Goal: Find specific page/section: Find specific page/section

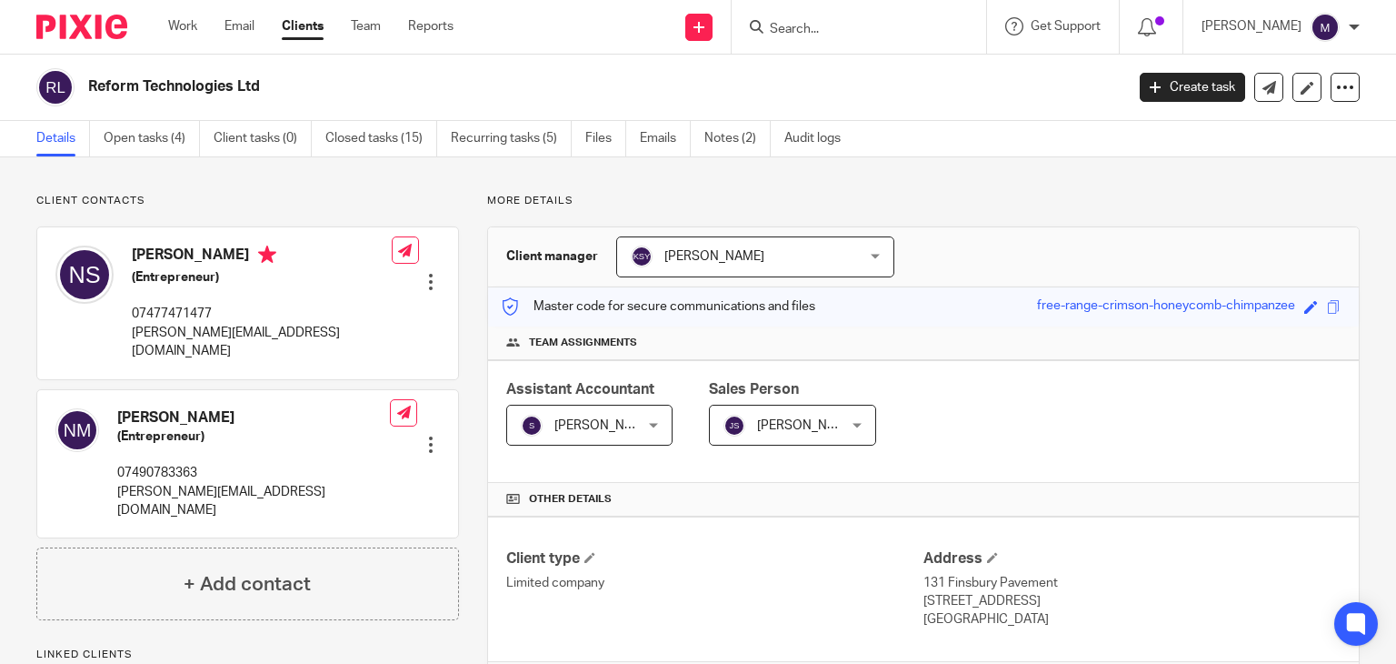
click at [867, 26] on input "Search" at bounding box center [850, 30] width 164 height 16
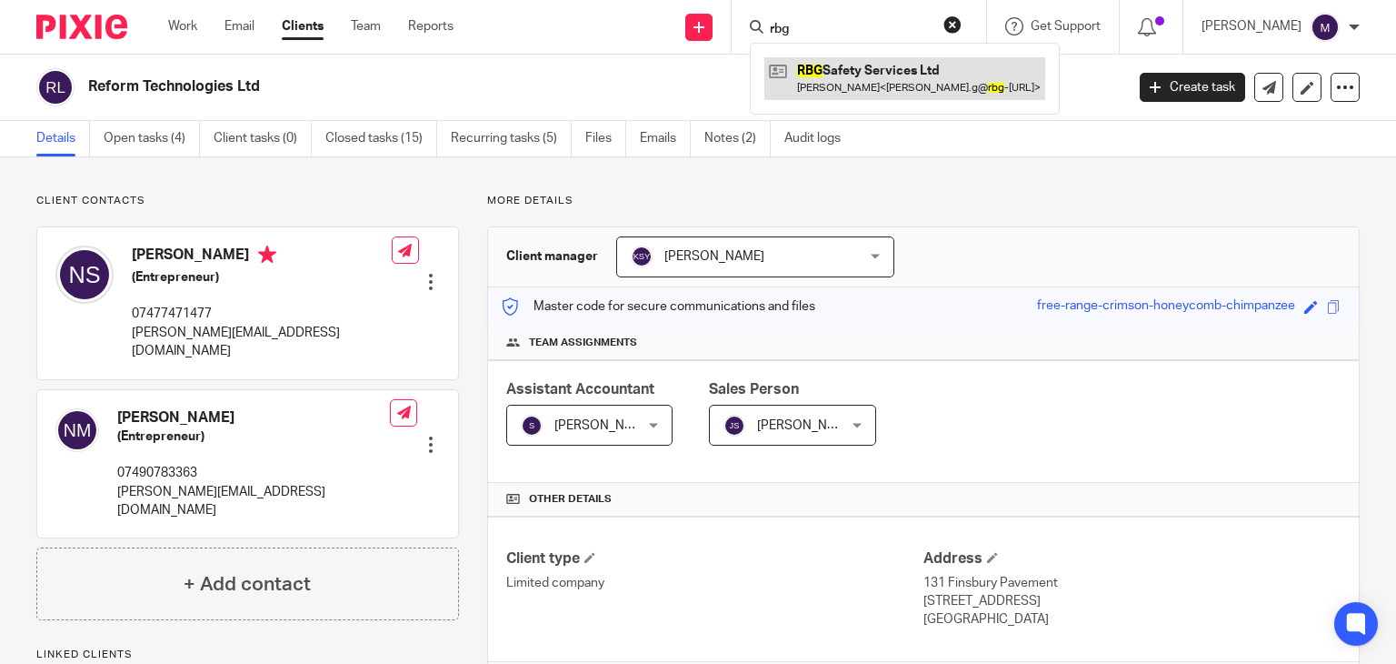
type input "rbg"
click at [937, 70] on link at bounding box center [905, 78] width 281 height 42
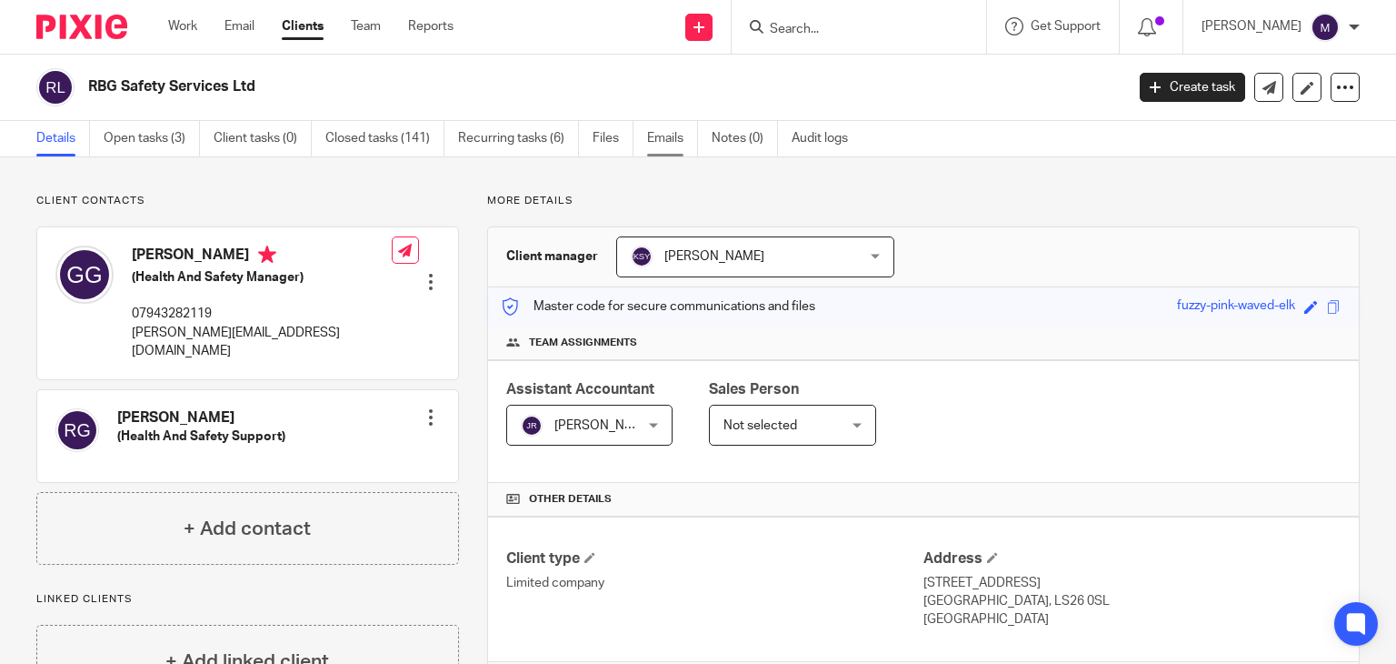
click at [680, 150] on link "Emails" at bounding box center [672, 138] width 51 height 35
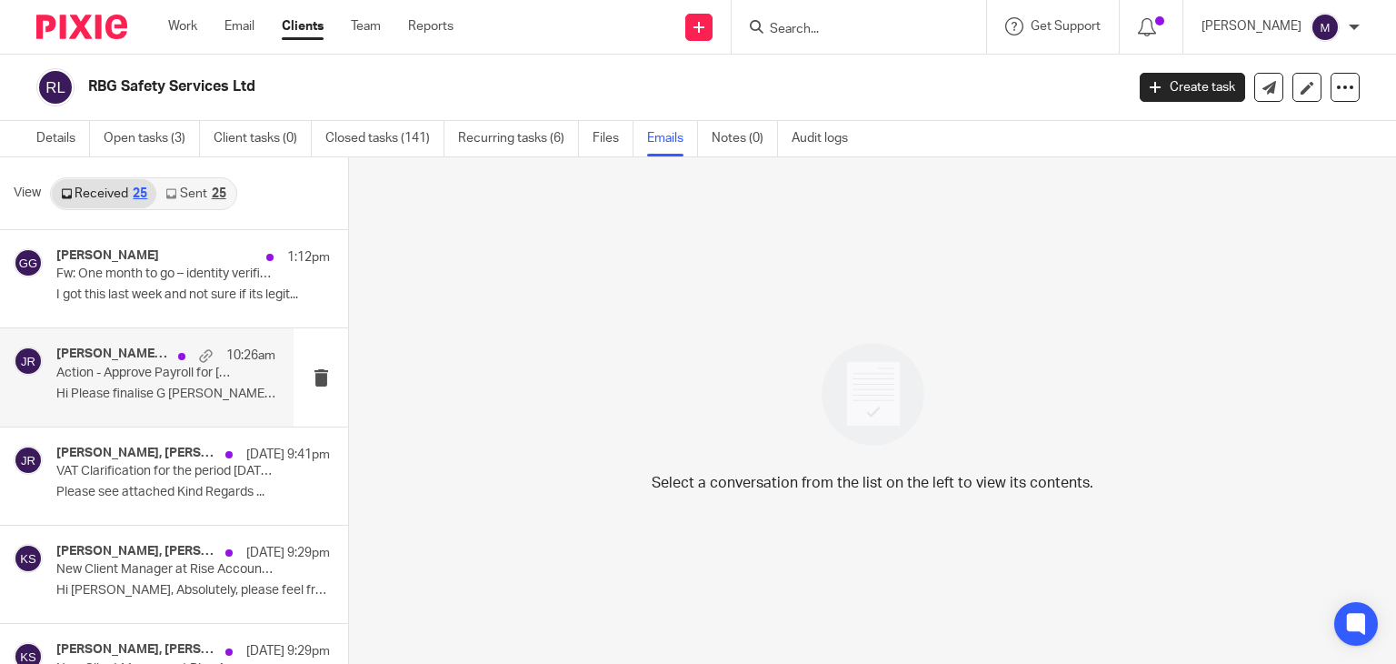
click at [134, 386] on p "Hi Please finalise G Gunningham ..." at bounding box center [165, 393] width 219 height 15
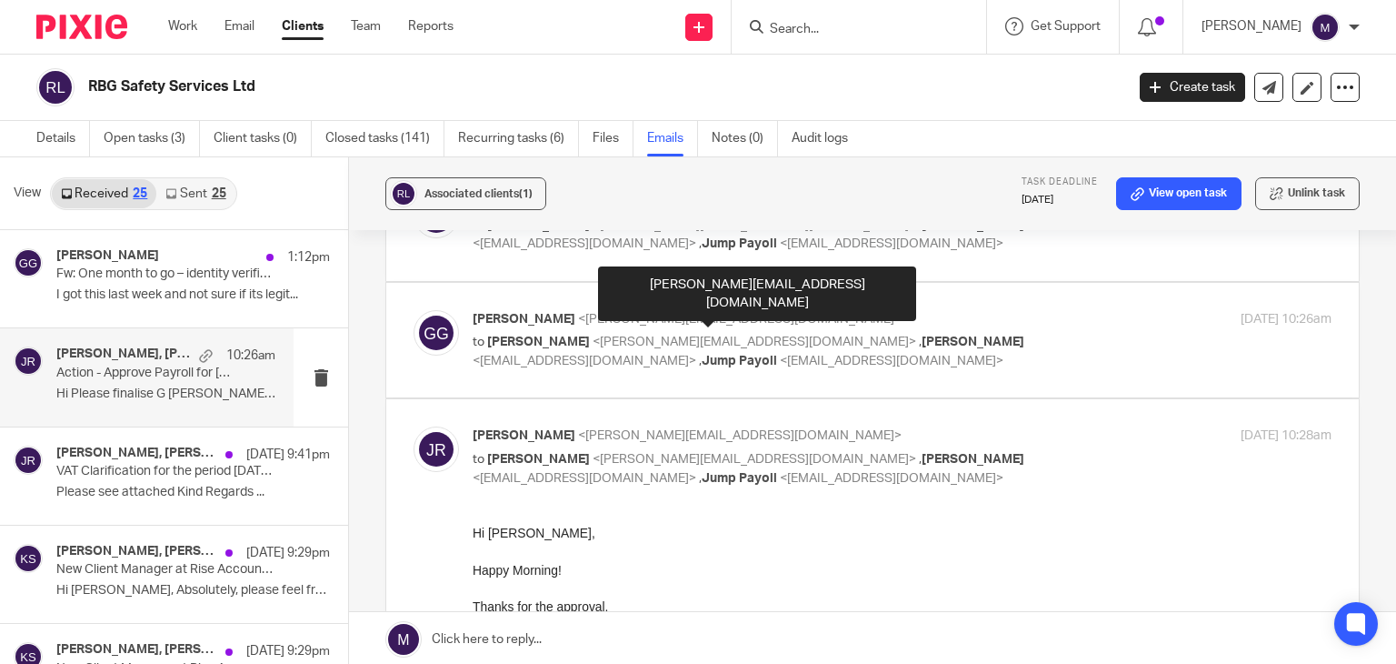
scroll to position [135, 0]
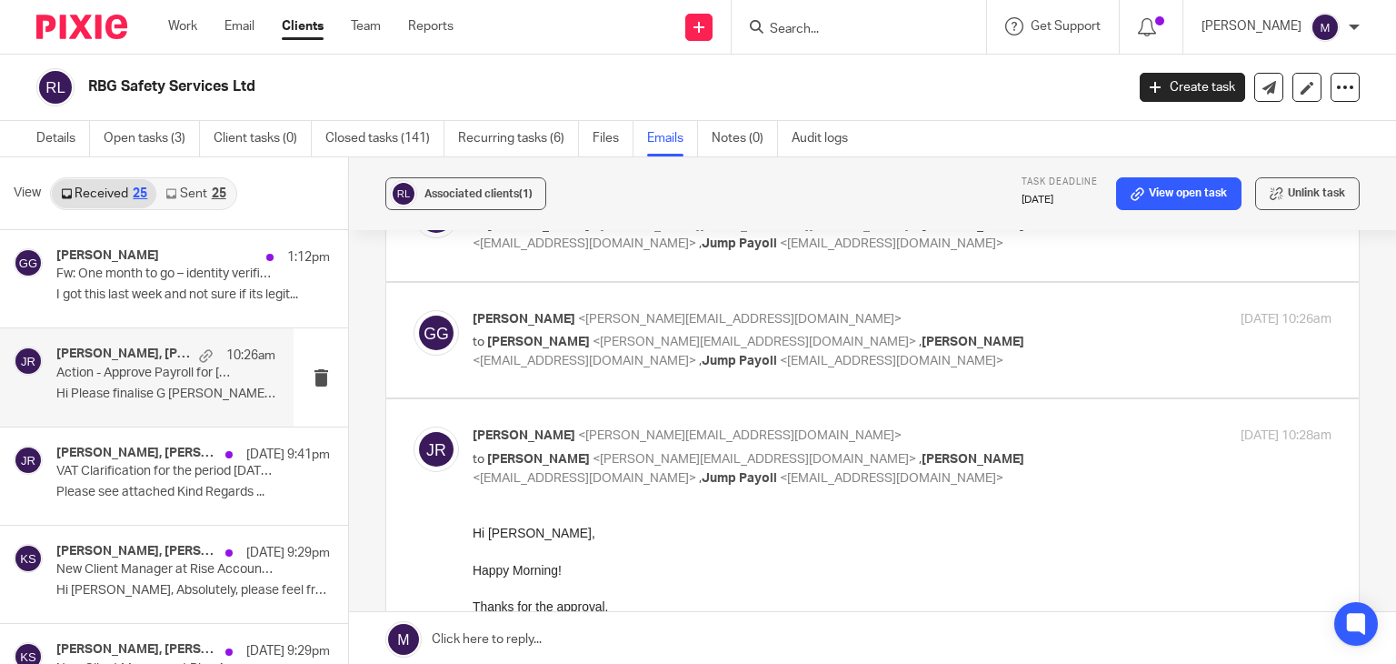
click at [626, 342] on span "<jayachandra@riseaccounting.co.uk>" at bounding box center [755, 341] width 324 height 13
checkbox input "true"
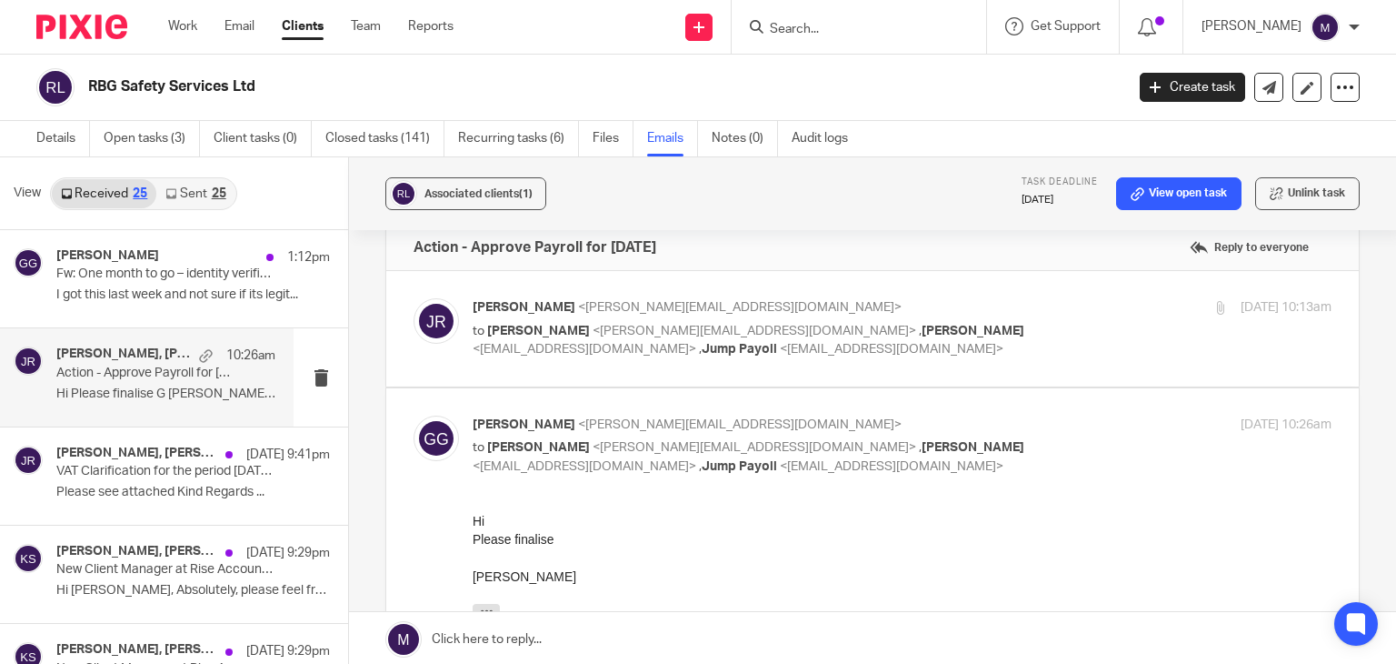
scroll to position [0, 0]
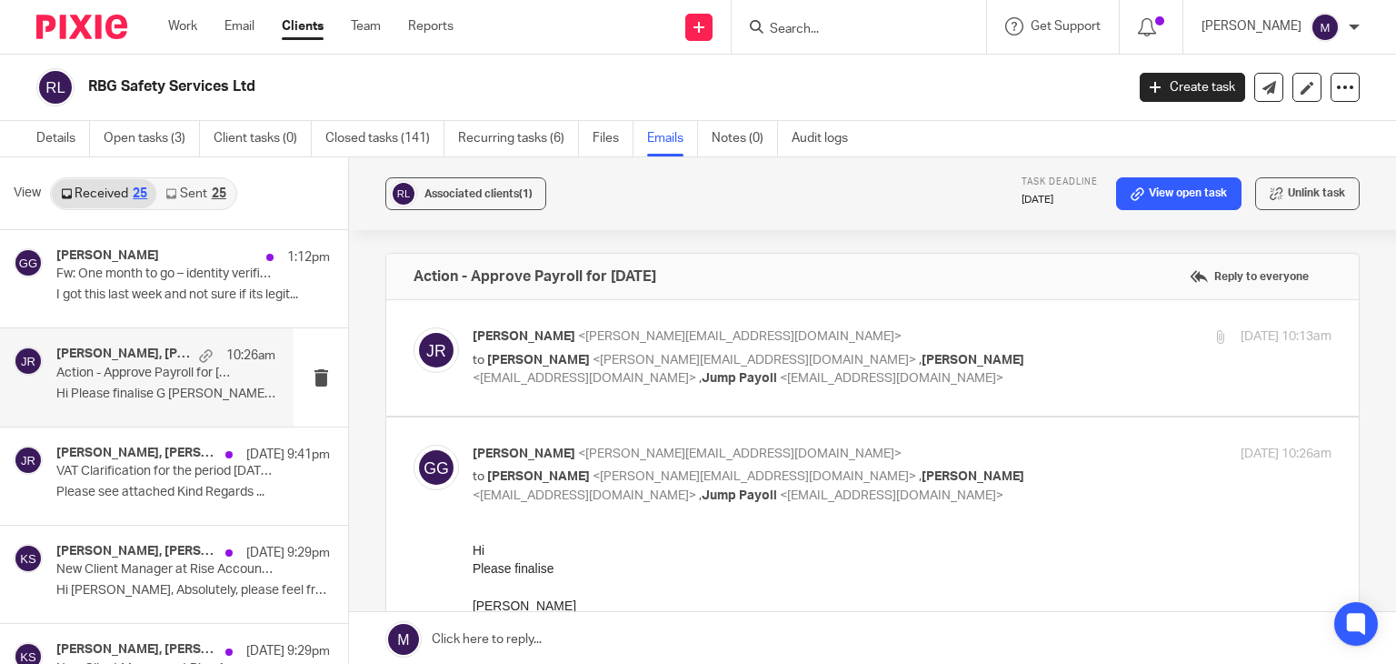
click at [621, 354] on span "<graham.g@rbg-safetyservices.com>" at bounding box center [755, 360] width 324 height 13
checkbox input "true"
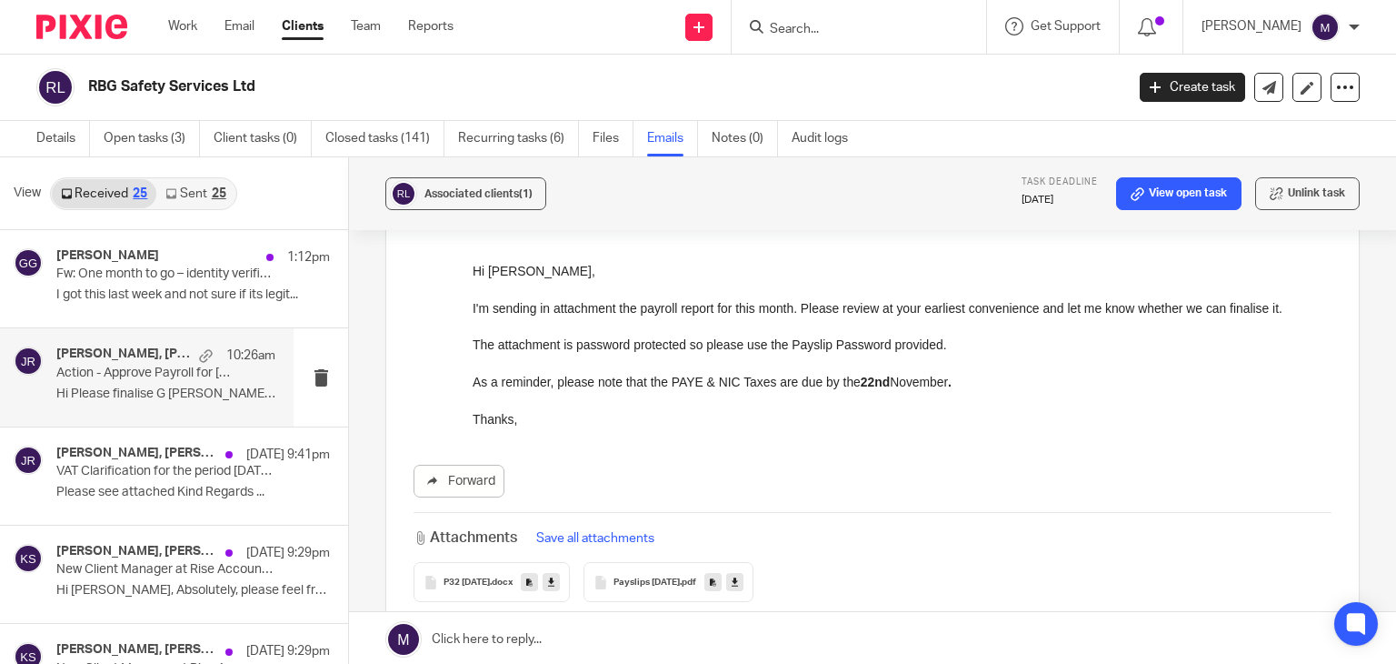
scroll to position [164, 0]
click at [162, 493] on p "Please see attached Kind Regards ..." at bounding box center [165, 492] width 219 height 15
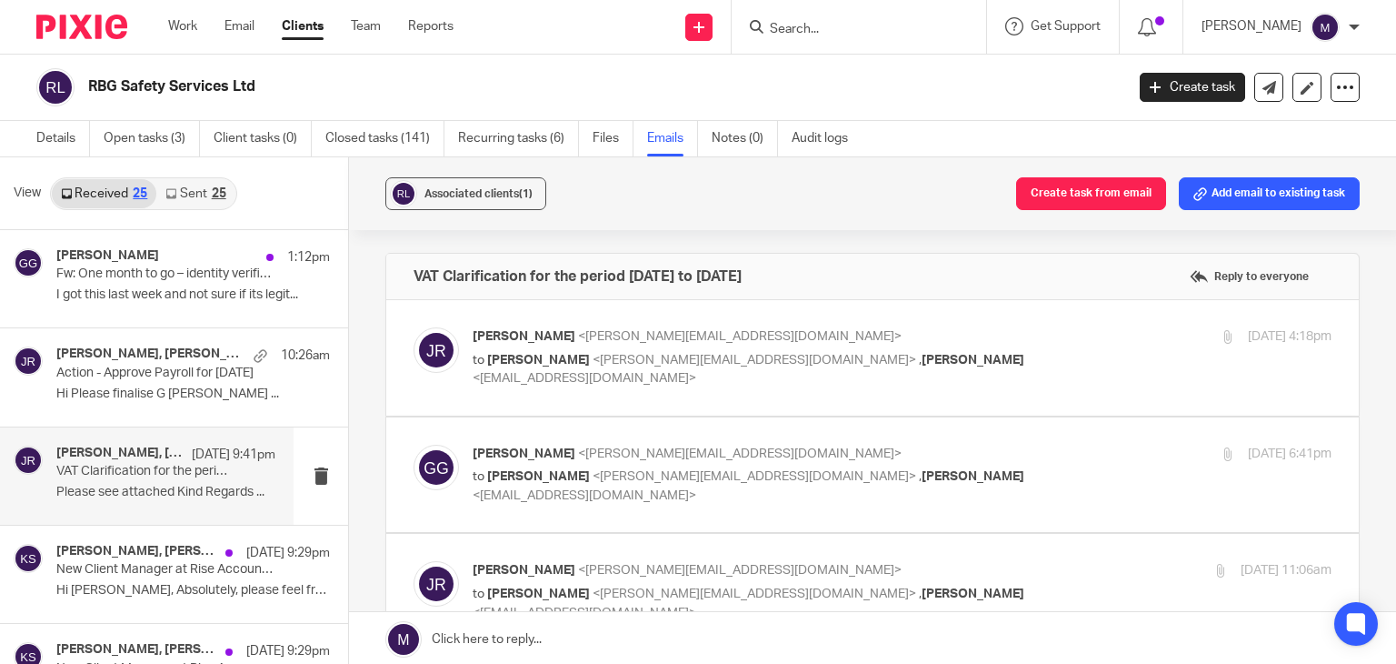
scroll to position [0, 0]
click at [557, 480] on span "Jayachandra Ravi" at bounding box center [538, 476] width 103 height 13
checkbox input "true"
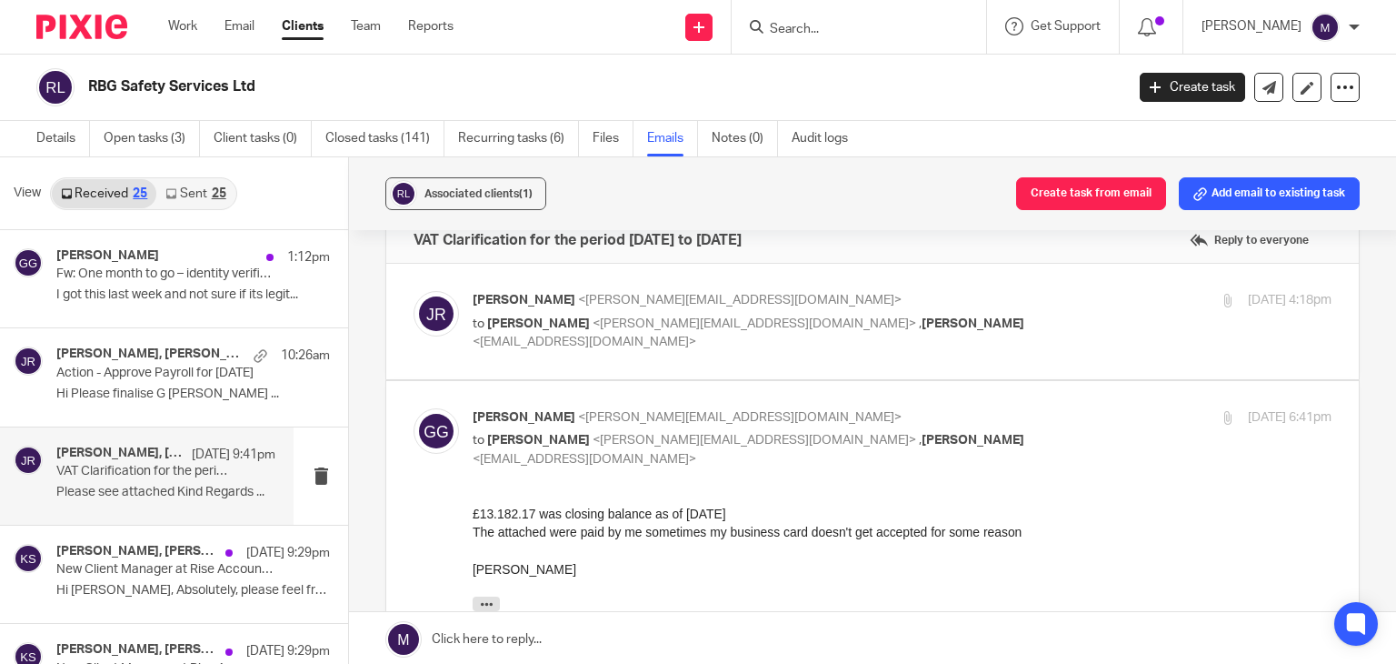
scroll to position [39, 0]
click at [613, 315] on span "<graham.g@rbg-safetyservices.com>" at bounding box center [755, 321] width 324 height 13
checkbox input "true"
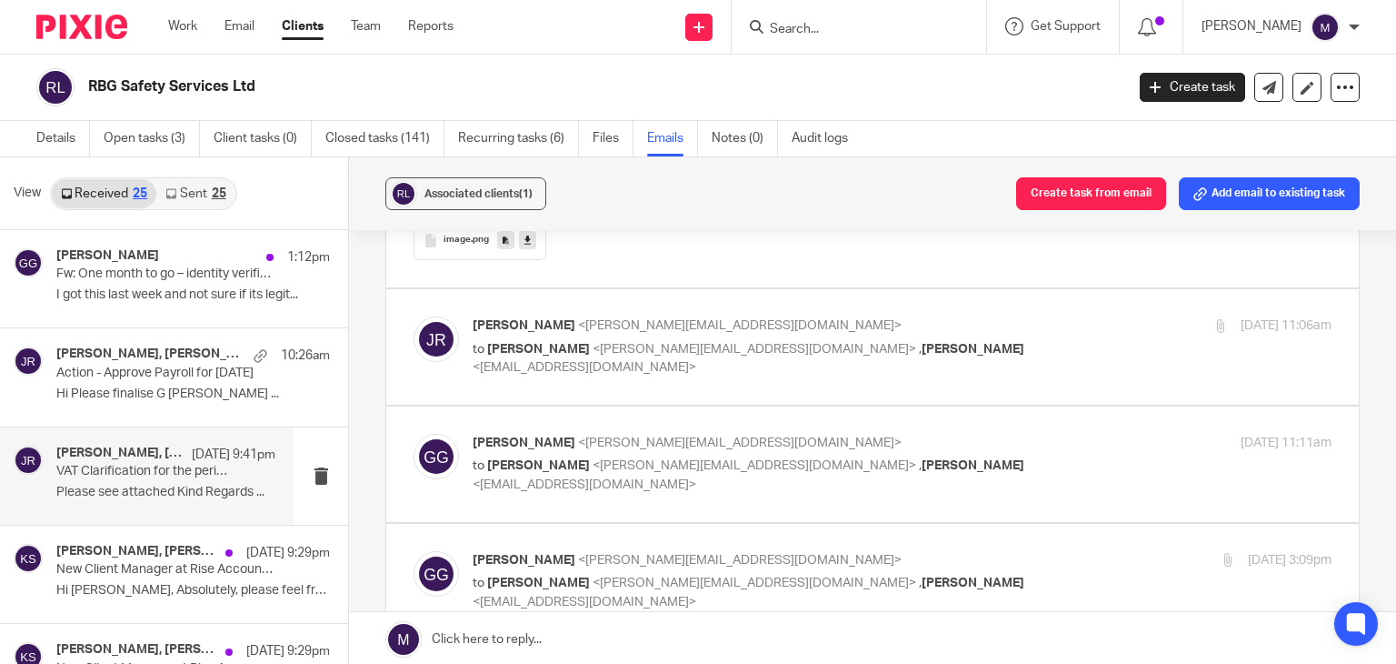
scroll to position [1649, 0]
click at [660, 366] on p "to Graham Gunningham <graham.g@rbg-safetyservices.com> , Kian Sadoughi-Yarand <…" at bounding box center [759, 356] width 573 height 37
checkbox input "true"
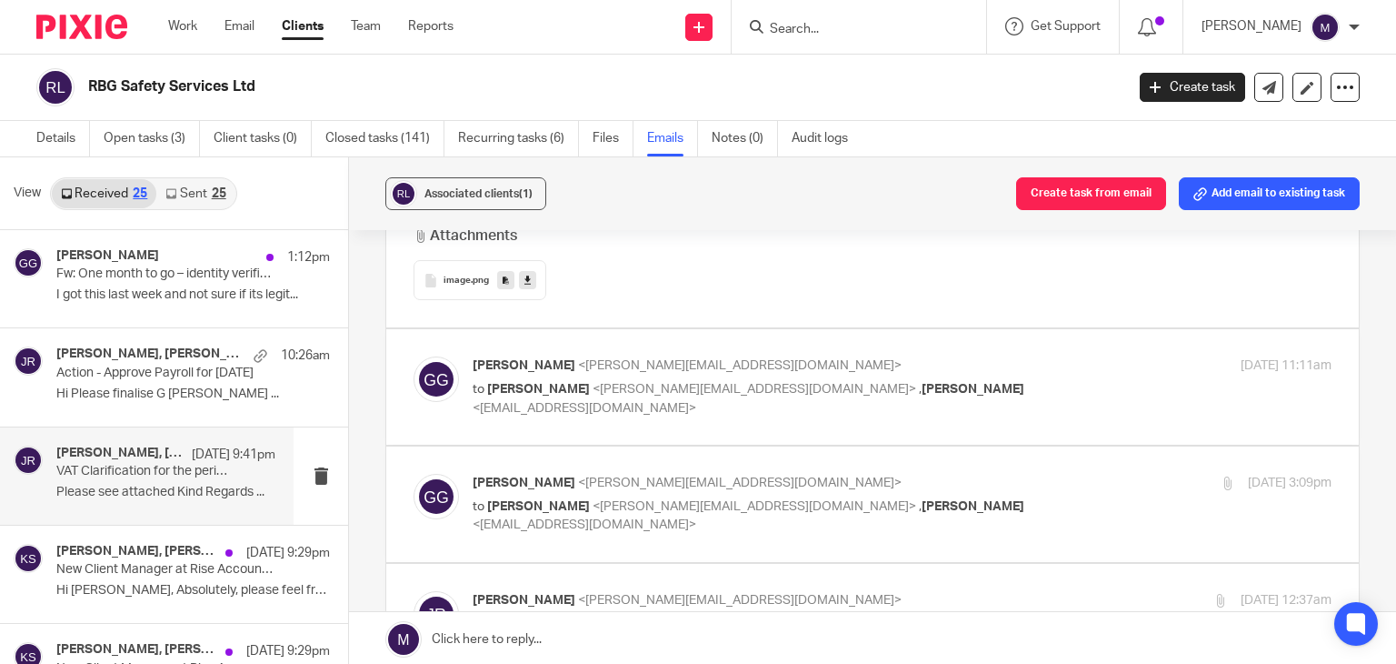
scroll to position [2295, 0]
click at [615, 391] on span "<jayachandra@riseaccounting.co.uk>" at bounding box center [755, 389] width 324 height 13
checkbox input "true"
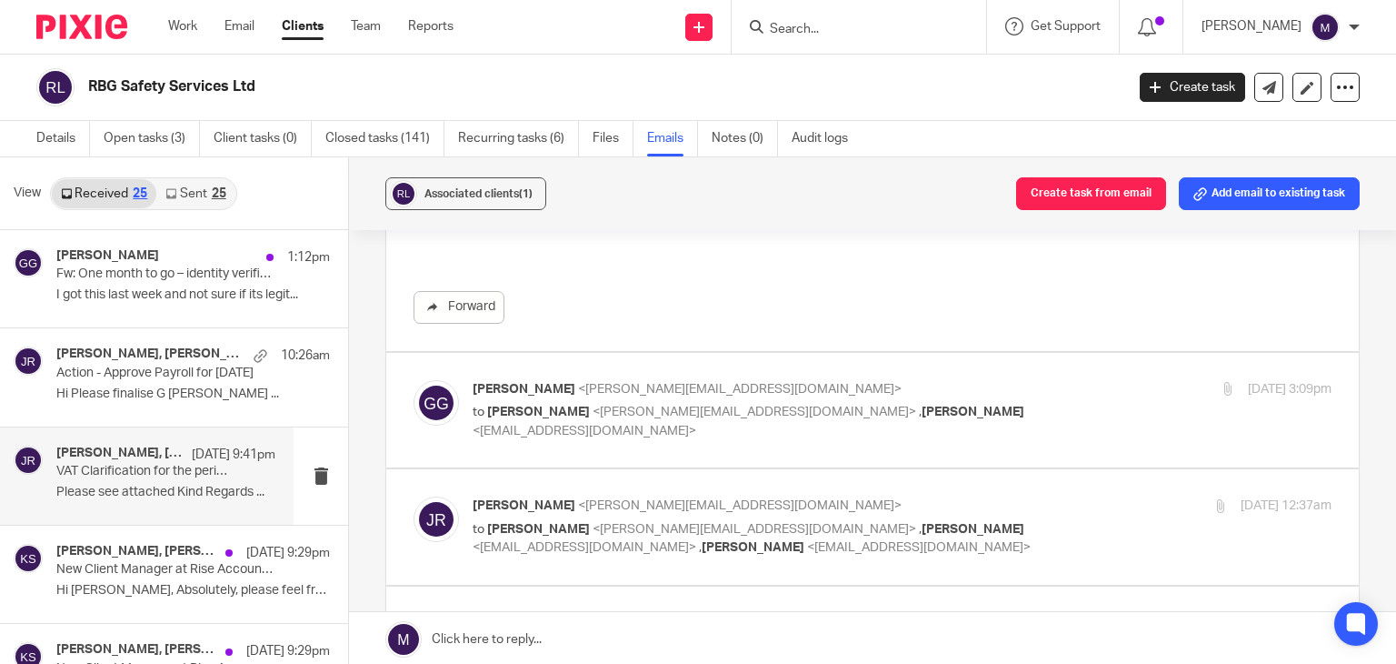
scroll to position [2771, 0]
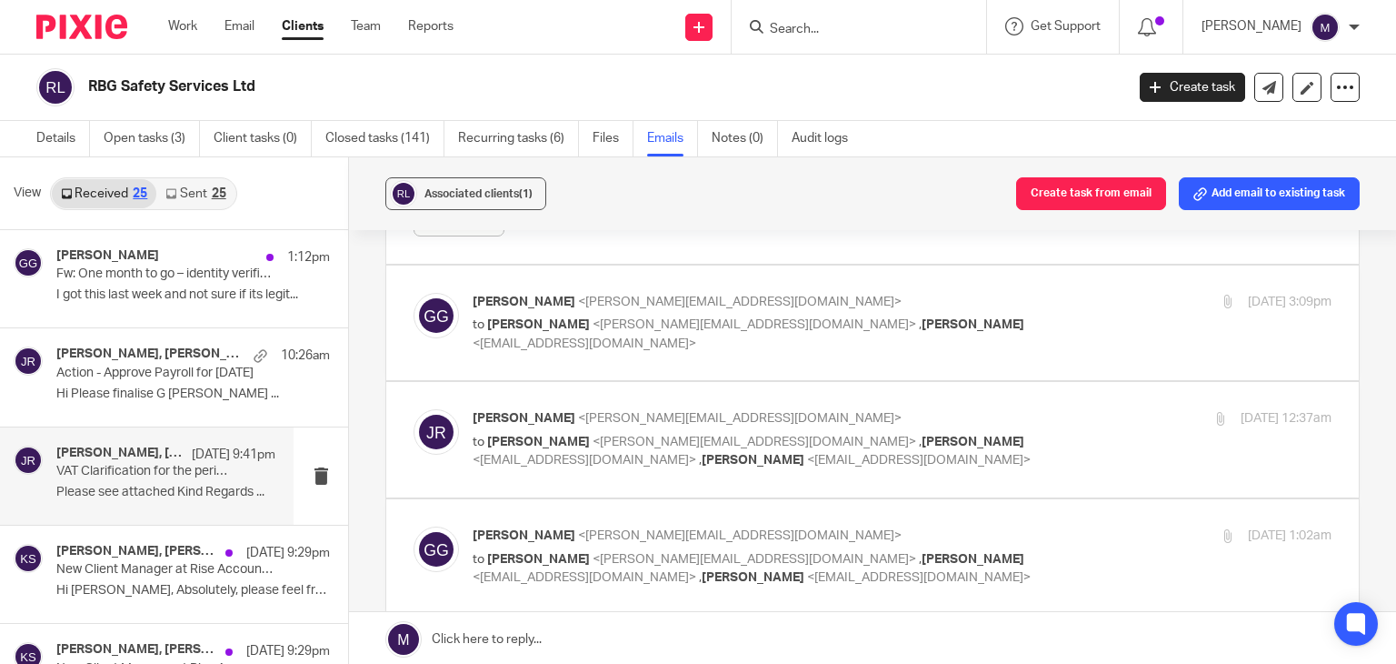
click at [621, 325] on span "<jayachandra@riseaccounting.co.uk>" at bounding box center [755, 324] width 324 height 13
checkbox input "true"
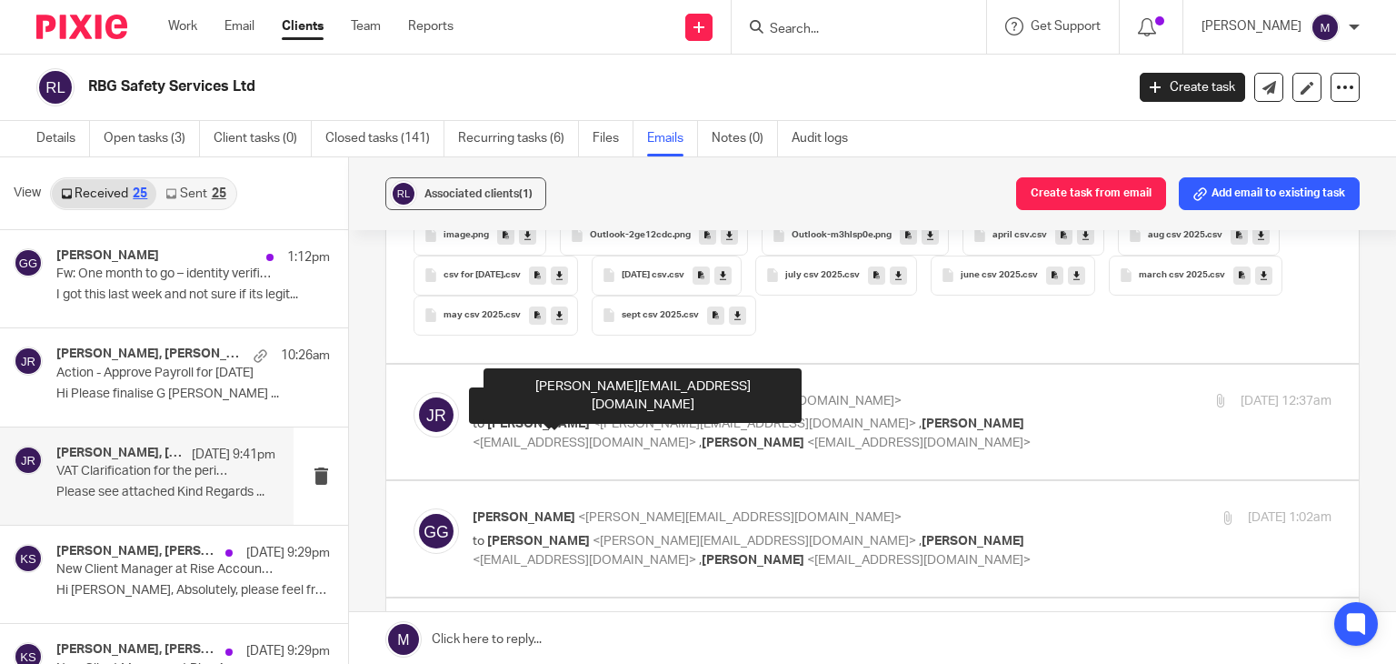
scroll to position [4444, 0]
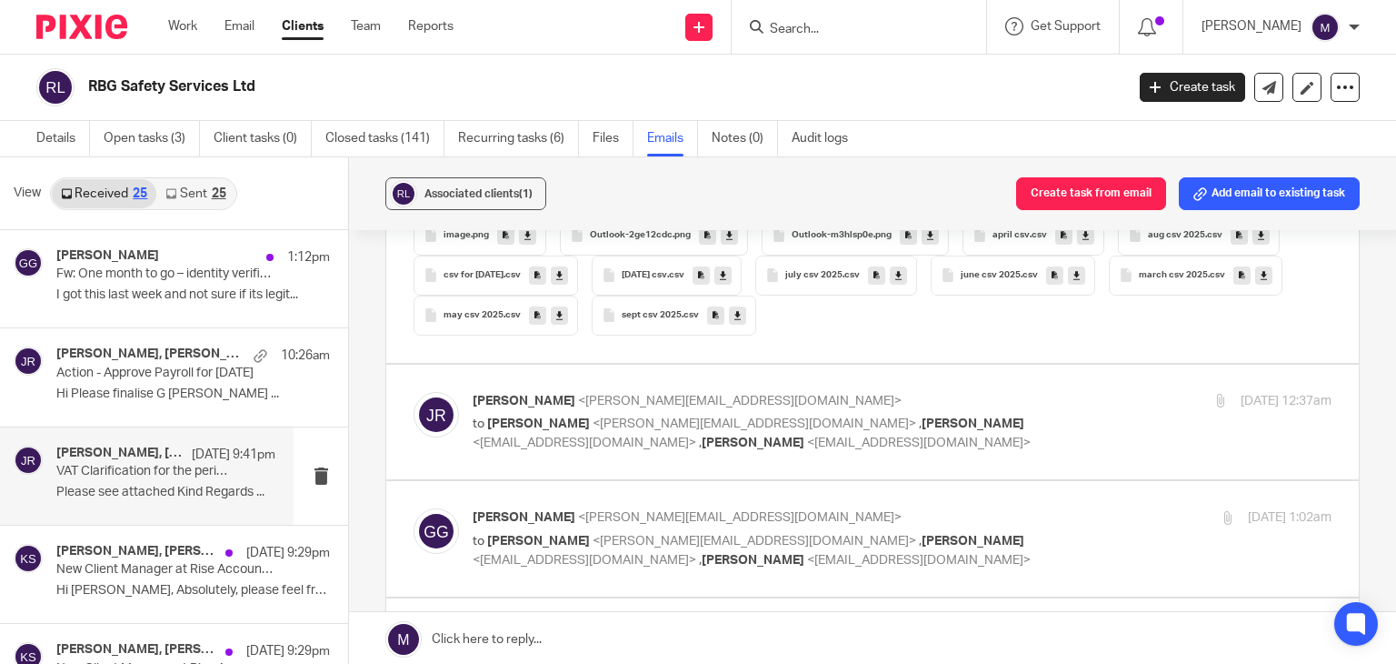
click at [516, 445] on p "to Graham Gunningham <graham.g@rbg-safetyservices.com> , Kian Sadoughi-Yarand <…" at bounding box center [759, 433] width 573 height 37
checkbox input "true"
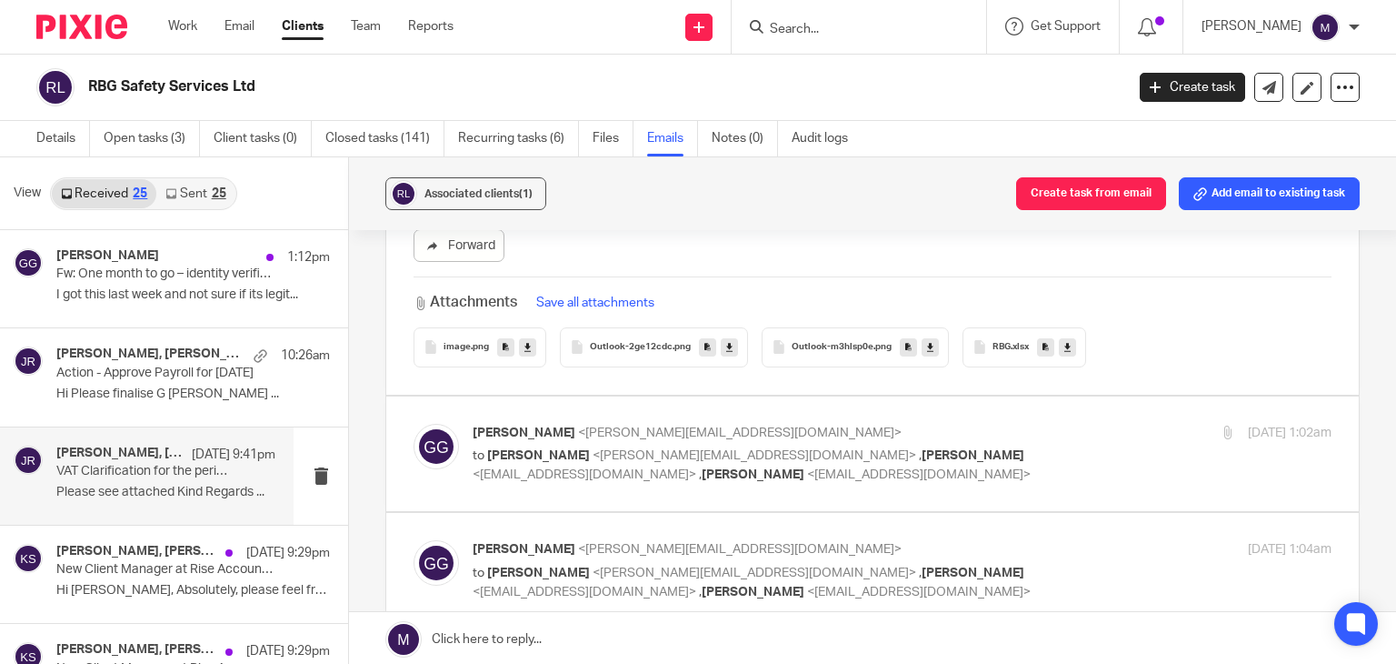
scroll to position [5155, 0]
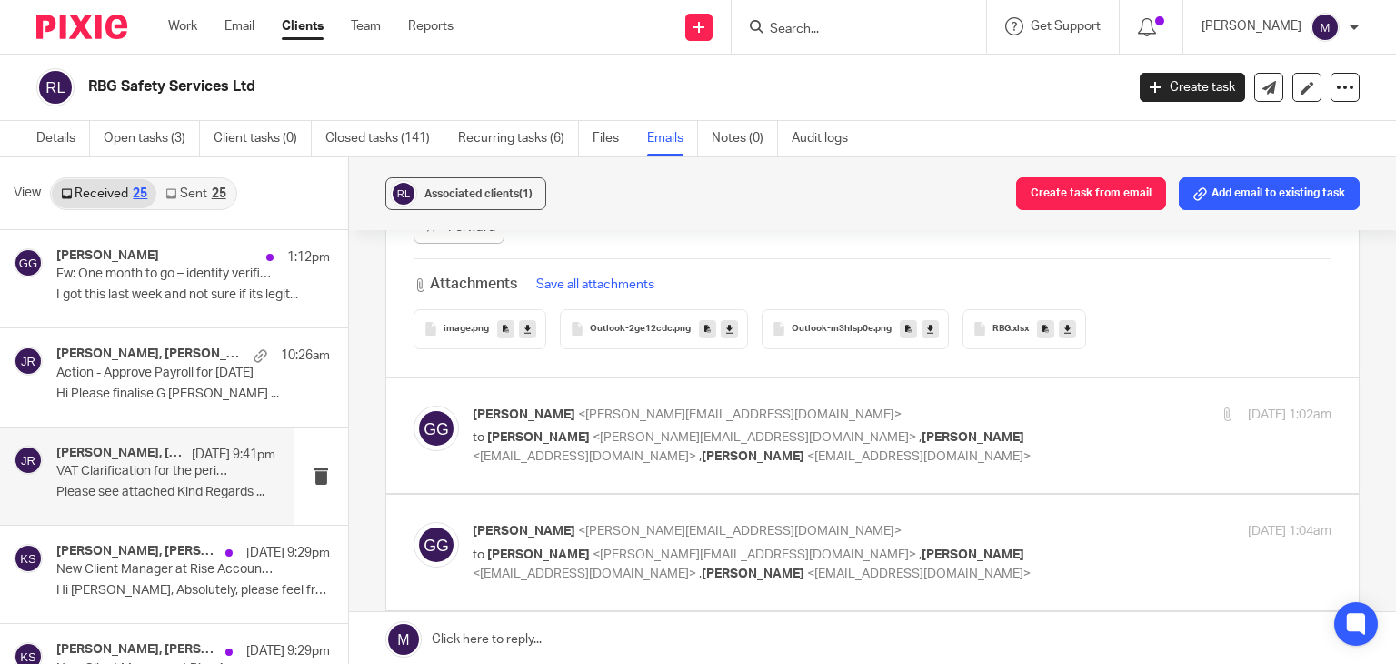
click at [626, 450] on span "<kian@riseaccounting.co.uk>" at bounding box center [585, 456] width 224 height 13
checkbox input "true"
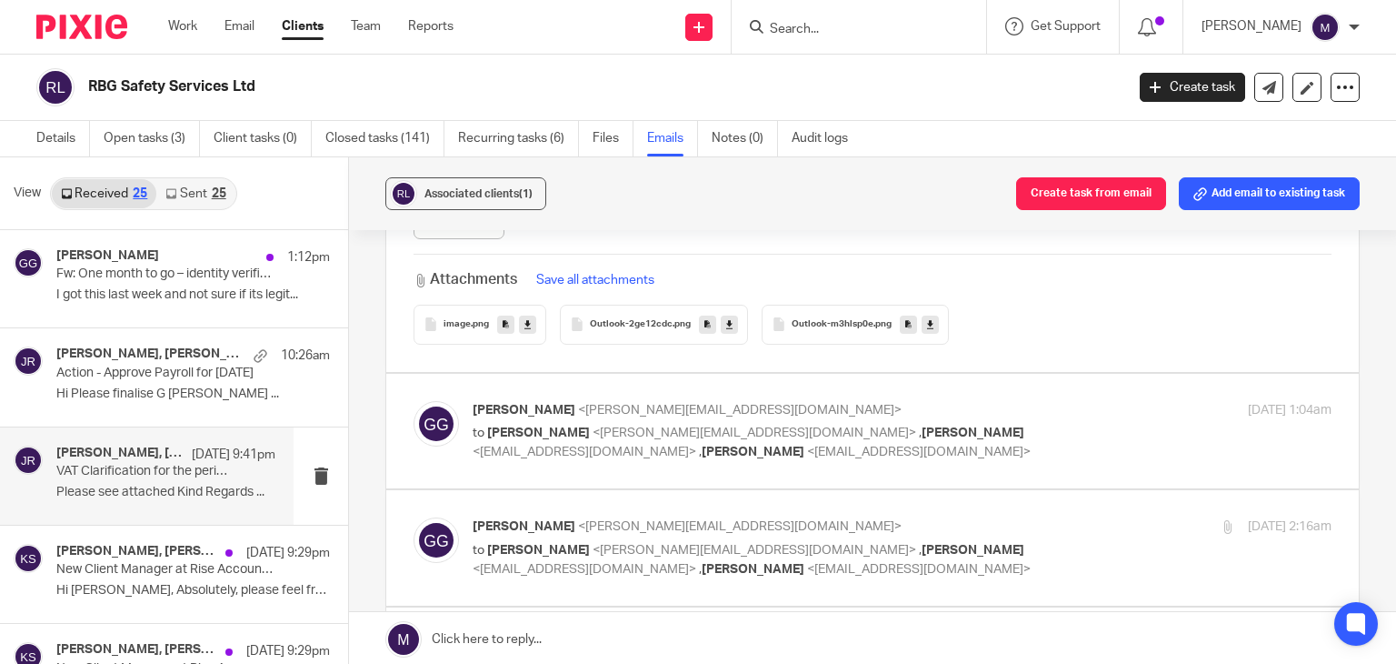
scroll to position [7440, 0]
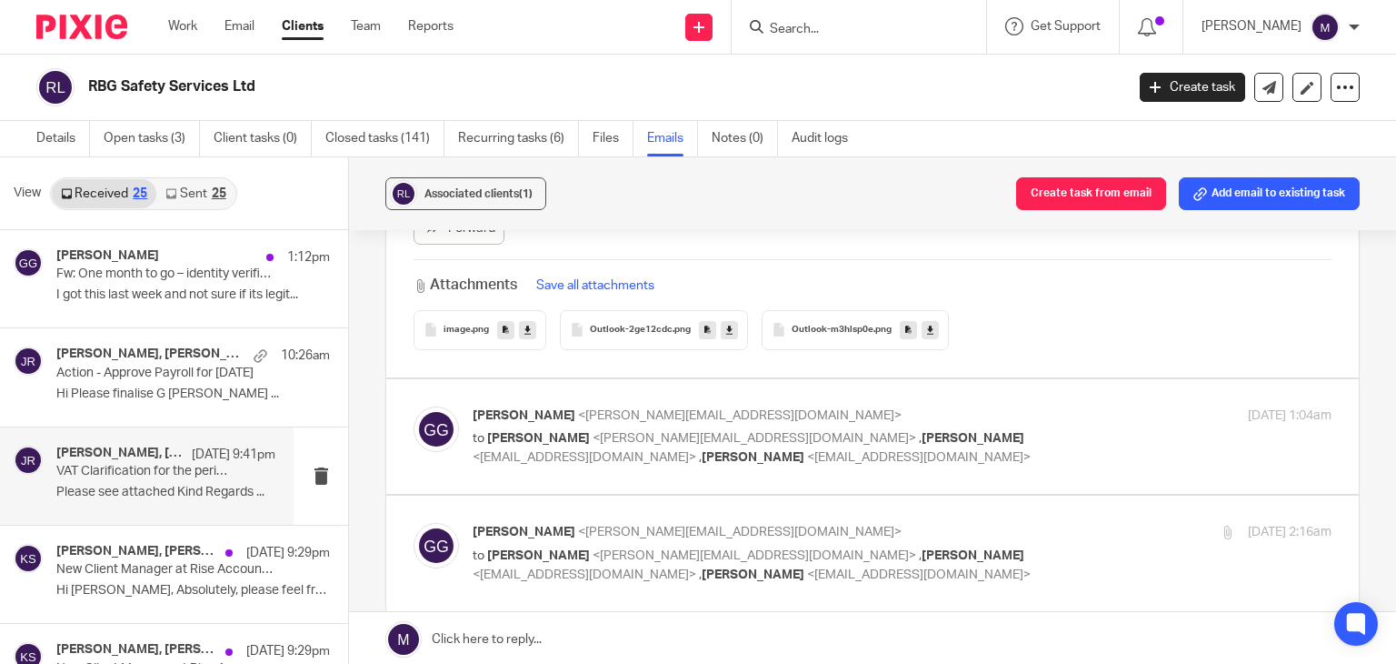
click at [608, 451] on span "<kian@riseaccounting.co.uk>" at bounding box center [585, 457] width 224 height 13
checkbox input "true"
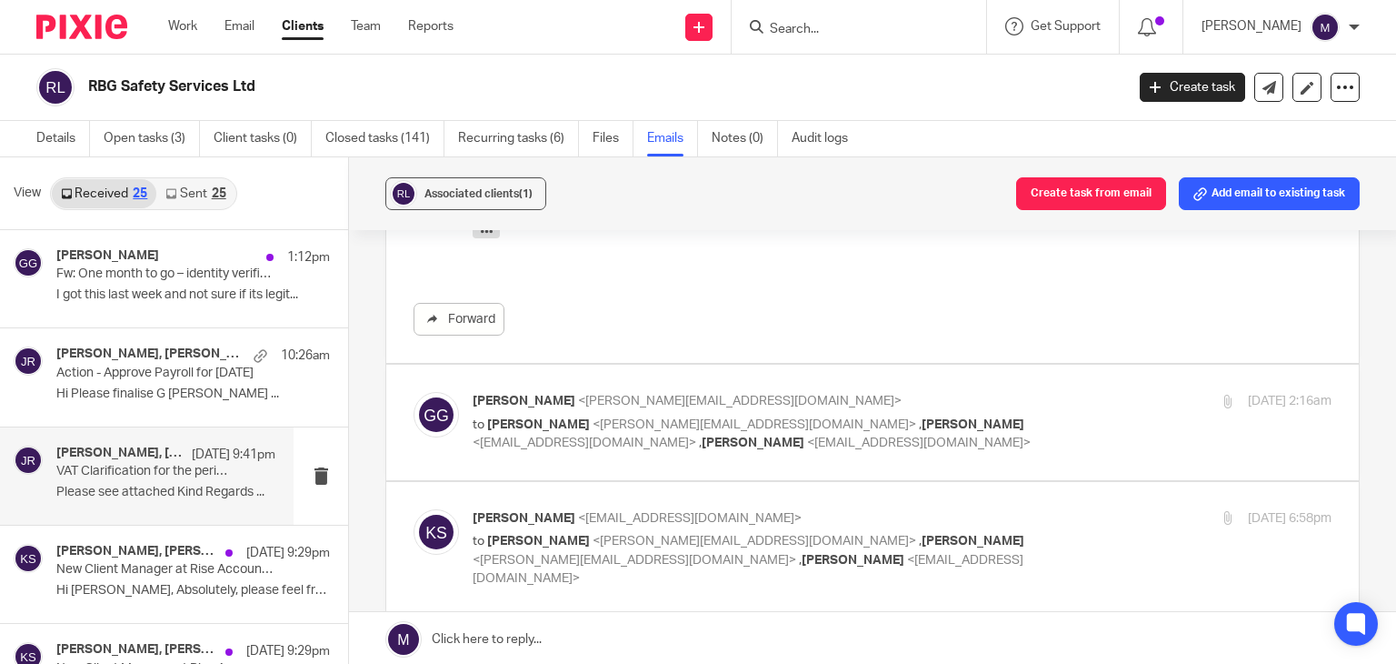
scroll to position [7822, 0]
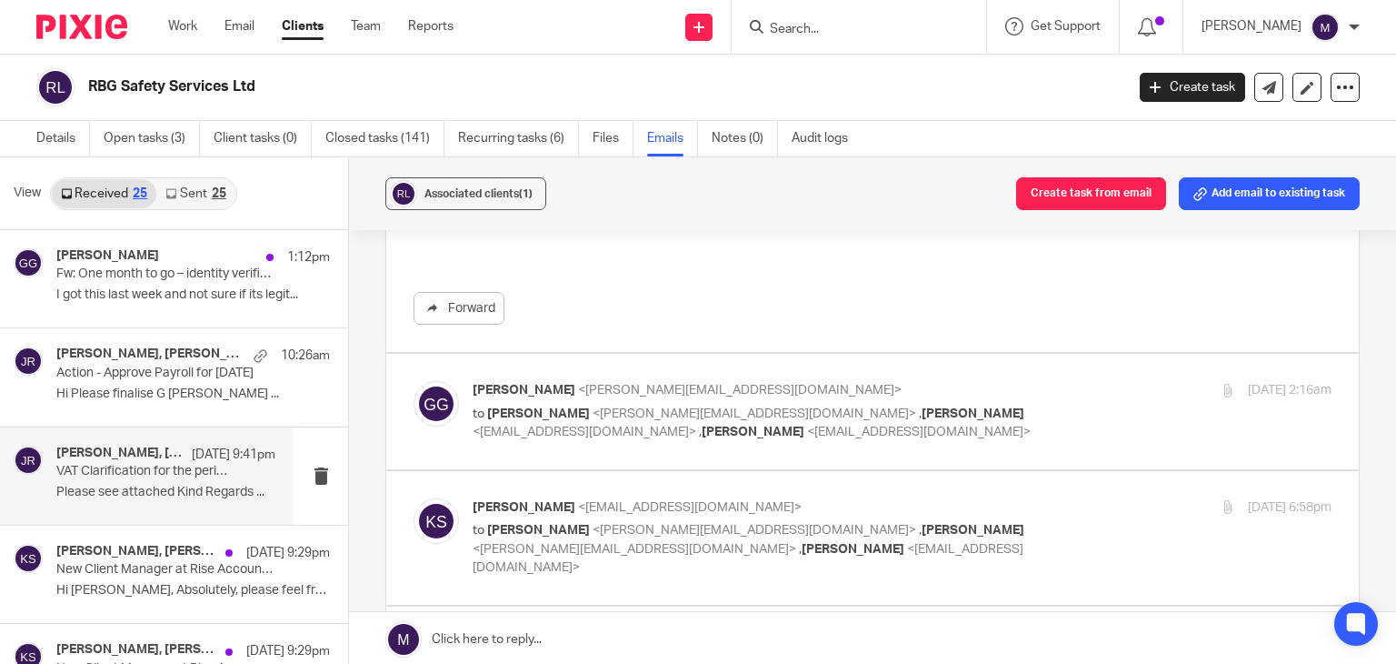
click at [615, 419] on p "to Jayachandra Ravi <jayachandra@riseaccounting.co.uk> , Kian Sadoughi-Yarand <…" at bounding box center [759, 423] width 573 height 37
checkbox input "true"
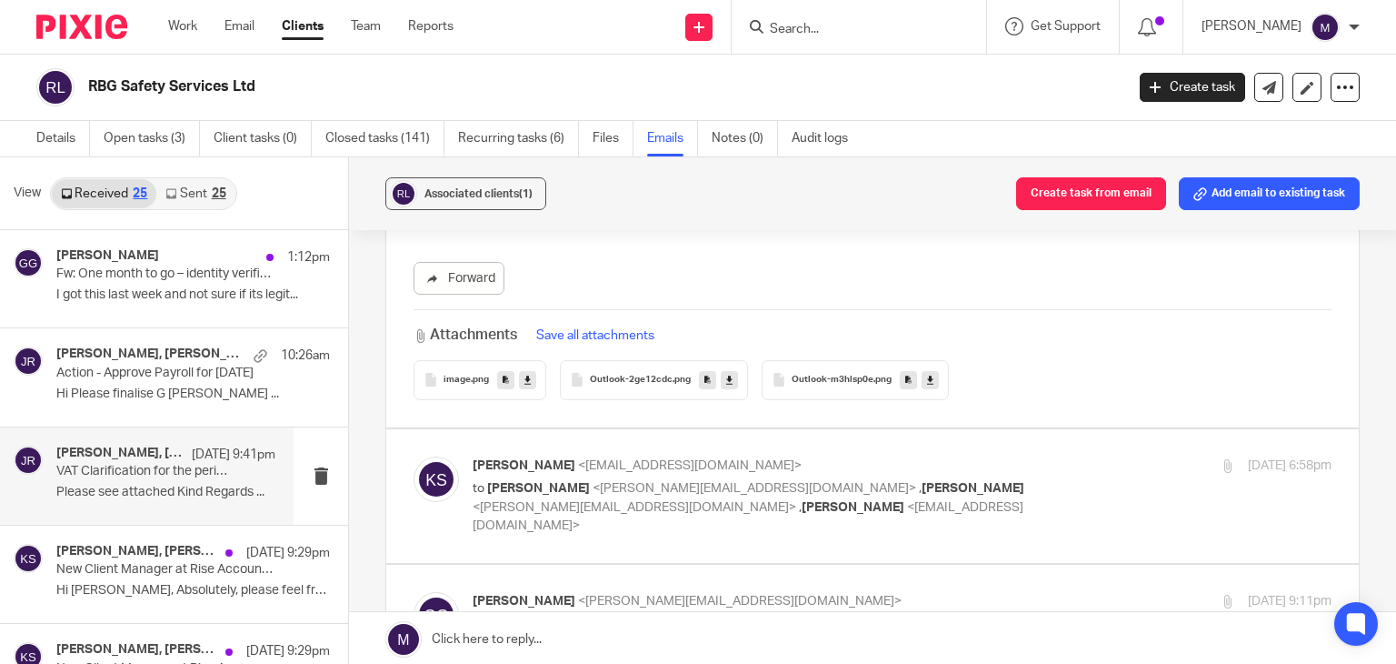
scroll to position [10043, 0]
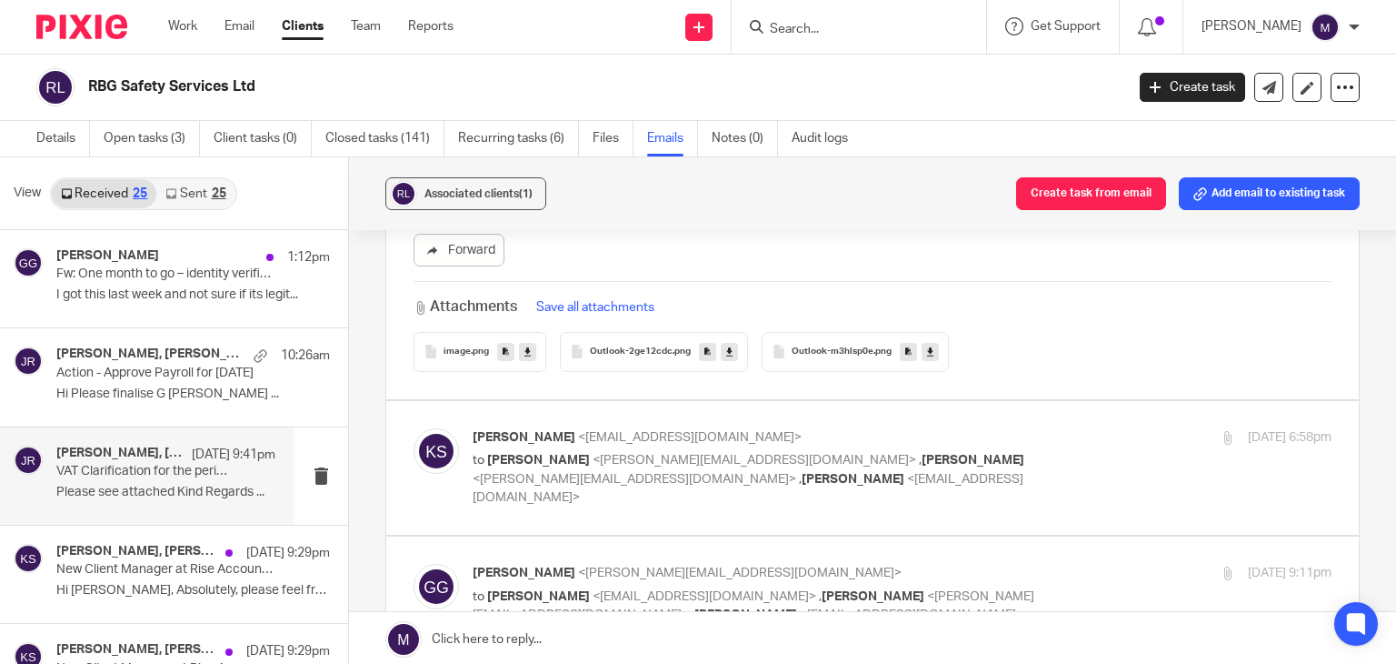
click at [607, 435] on span "<kian@riseaccounting.co.uk>" at bounding box center [690, 437] width 224 height 13
checkbox input "true"
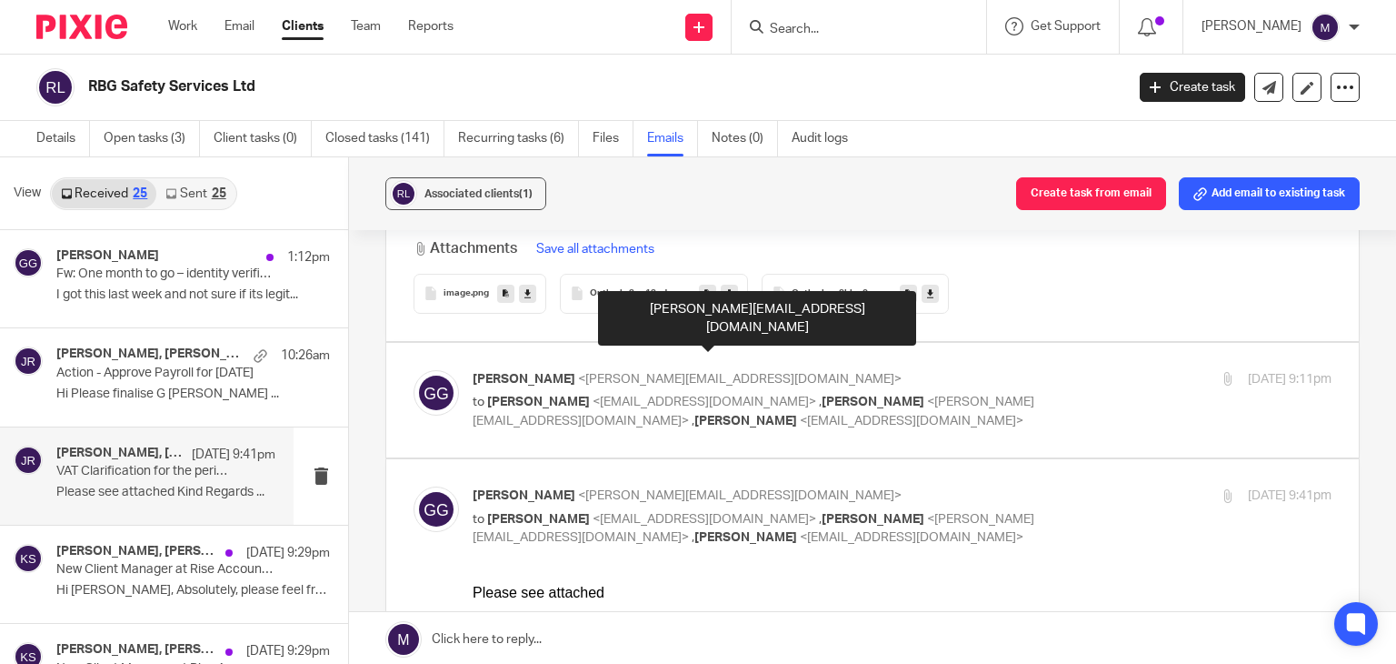
scroll to position [10629, 0]
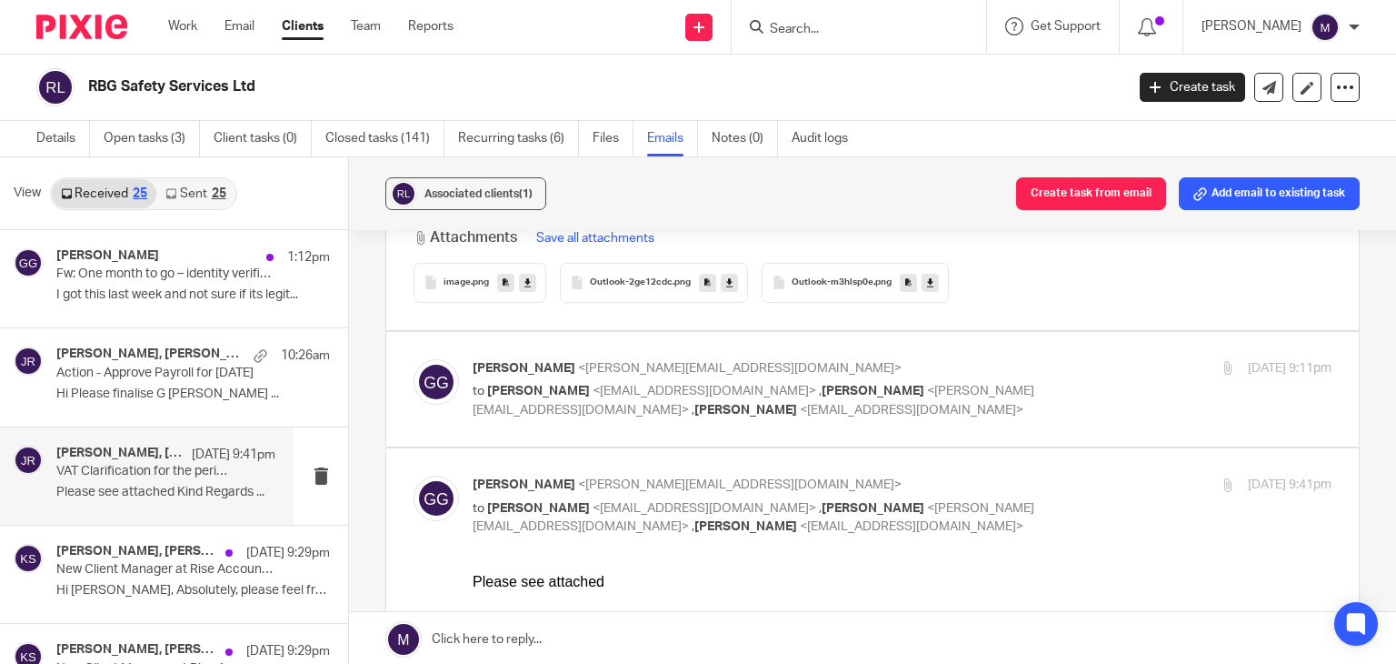
click at [562, 385] on span "<jayachandra@riseaccounting.co.uk>" at bounding box center [754, 401] width 562 height 32
checkbox input "true"
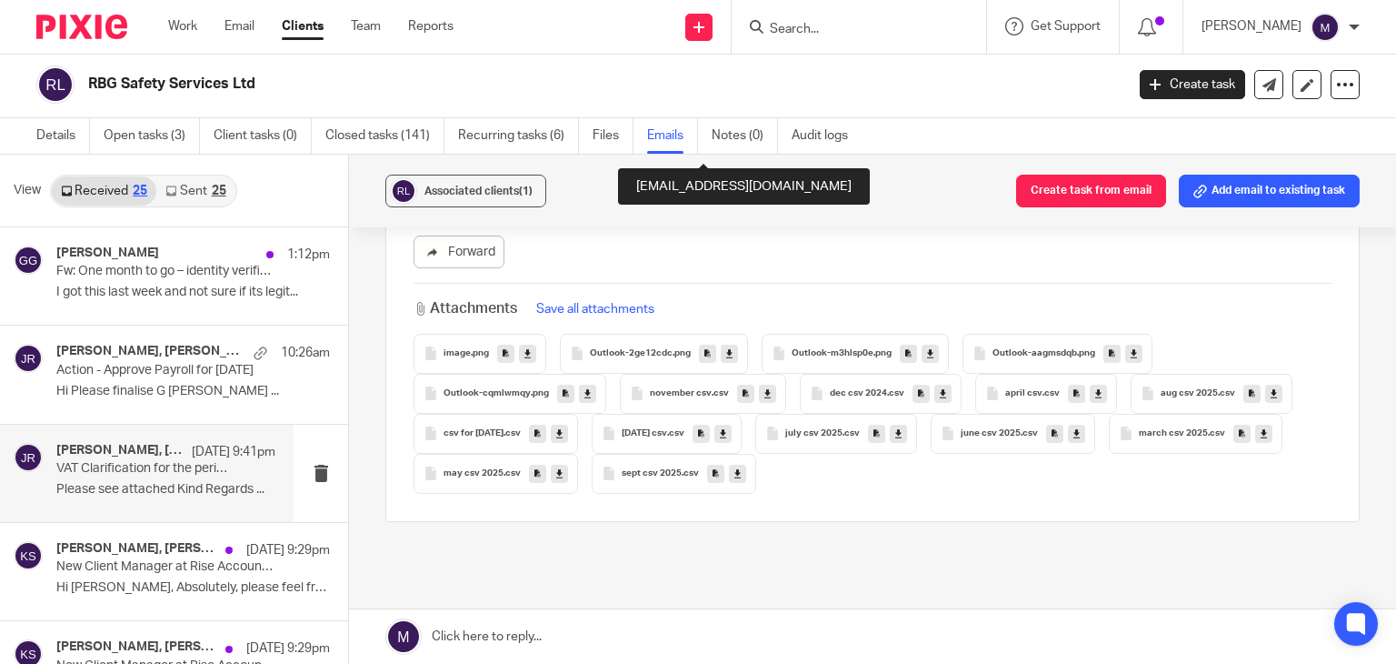
scroll to position [16137, 0]
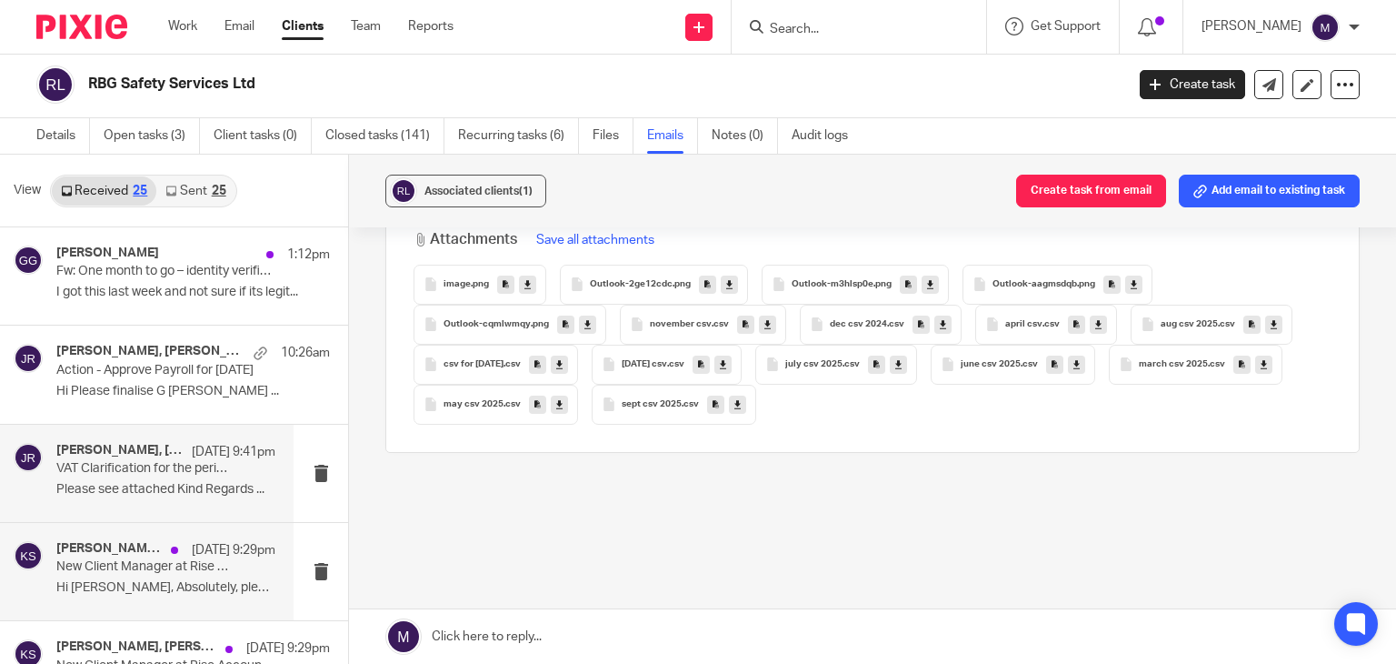
click at [170, 584] on p "Hi Graham, Absolutely, please feel free to..." at bounding box center [165, 587] width 219 height 15
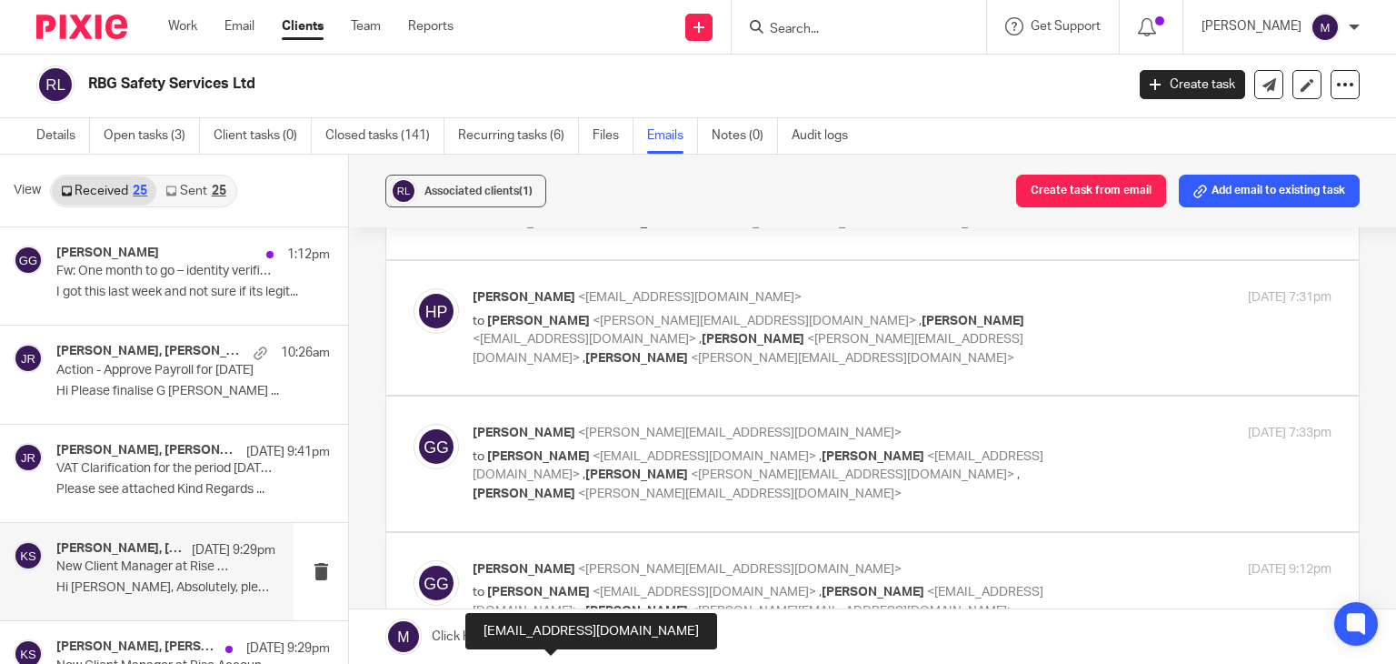
scroll to position [0, 0]
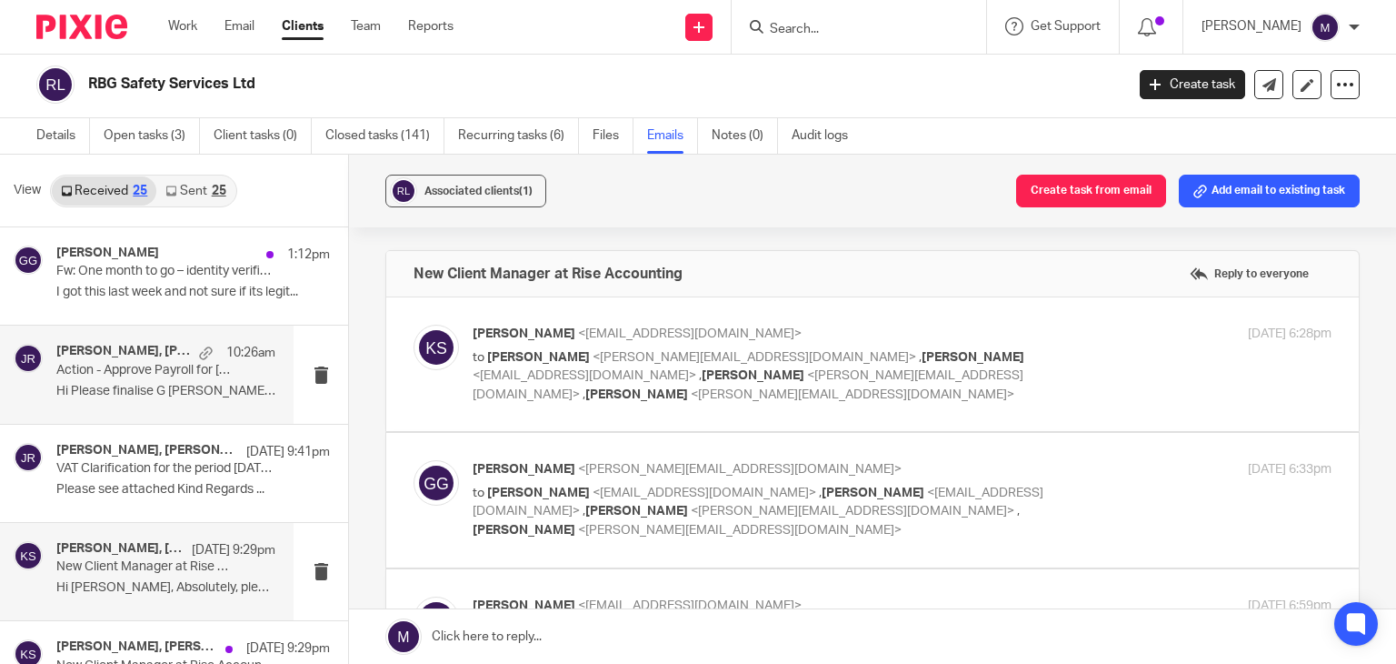
click at [152, 415] on div "Jayachandra Ravi, Graham Gunningham 10:26am Action - Approve Payroll for Octobe…" at bounding box center [147, 373] width 294 height 97
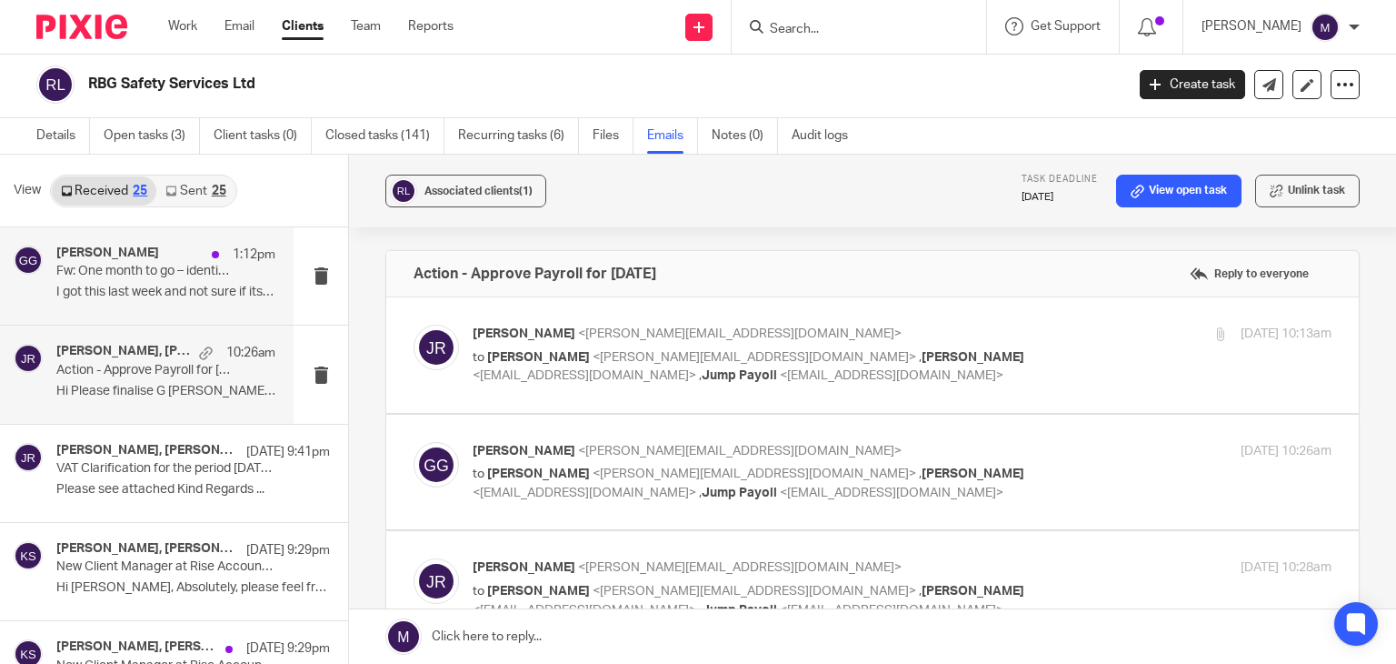
click at [164, 271] on p "Fw: One month to go – identity verification becomes a requirement from 18 Novem…" at bounding box center [143, 271] width 175 height 15
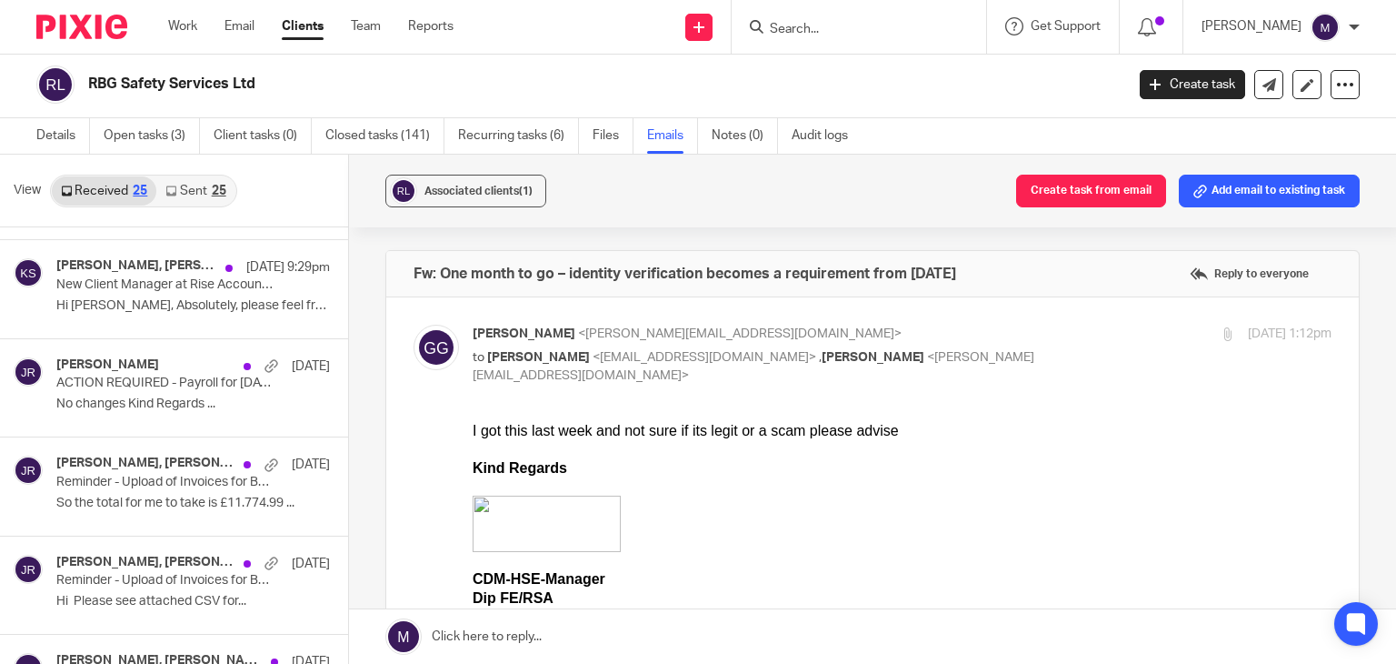
scroll to position [378, 0]
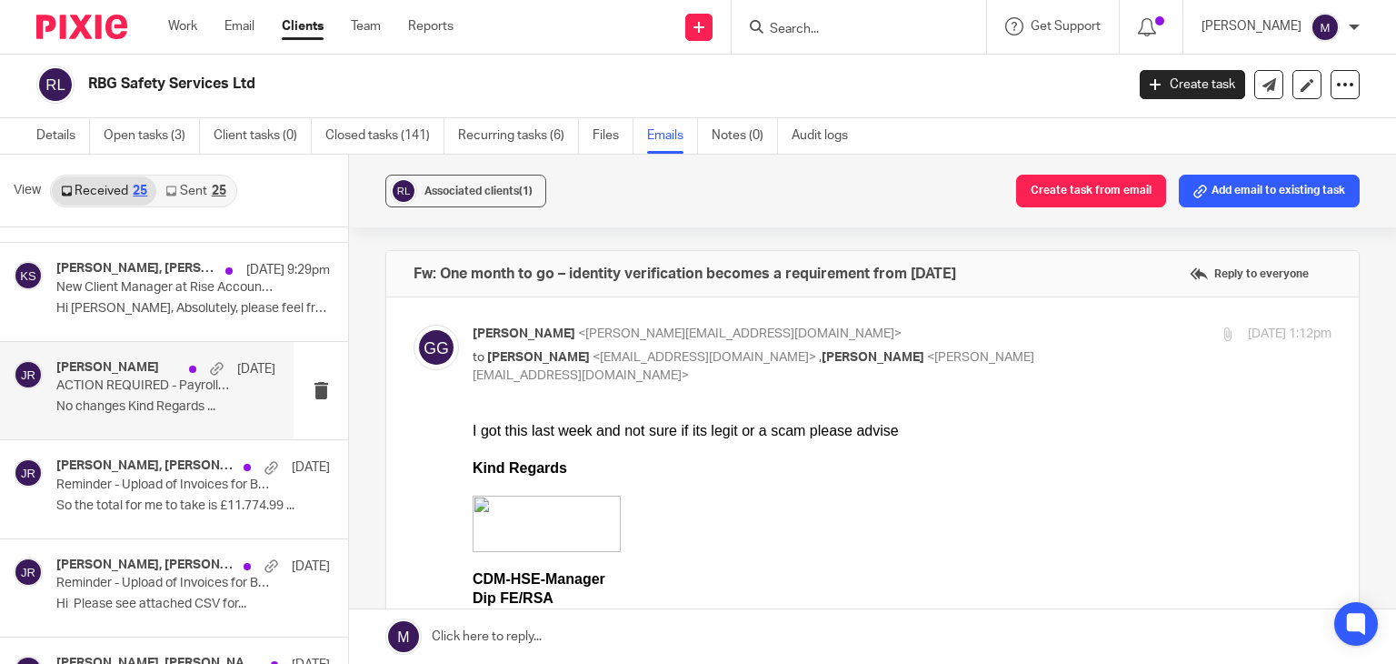
click at [177, 417] on div "Jayachandra Ravi 10 Oct ACTION REQUIRED - Payroll for October 2025 No changes K…" at bounding box center [165, 390] width 219 height 61
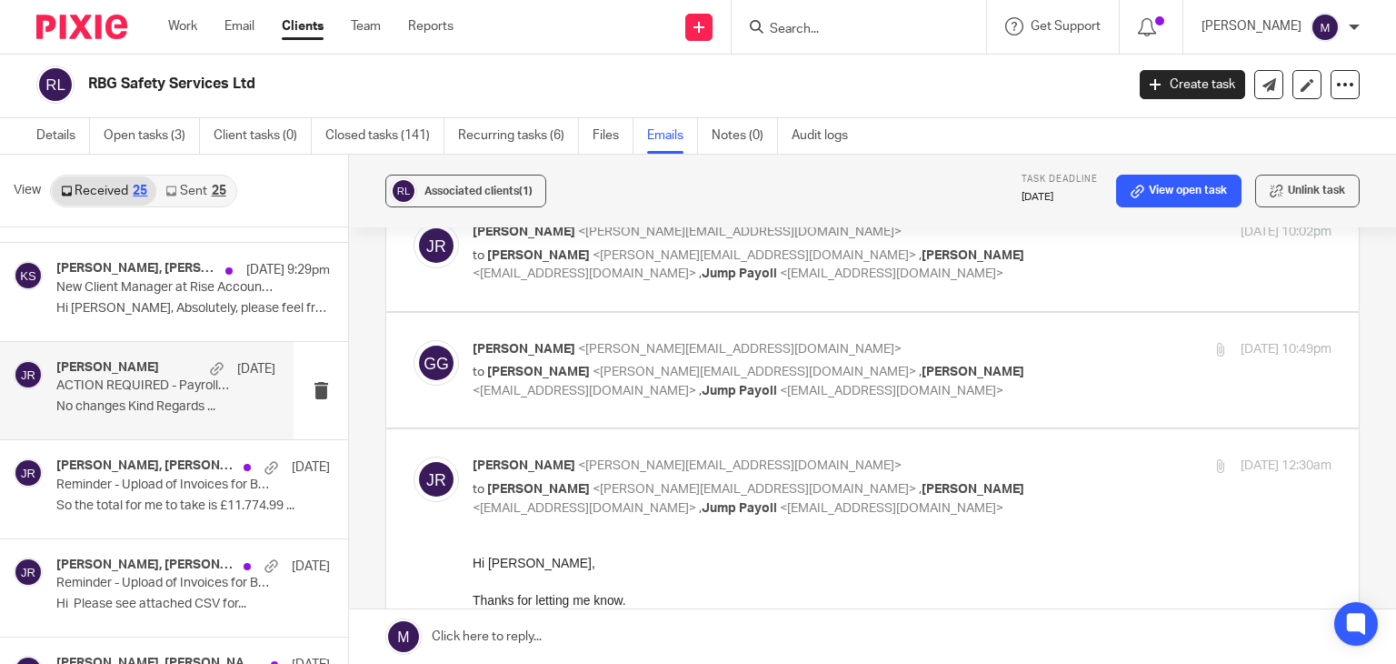
scroll to position [96, 0]
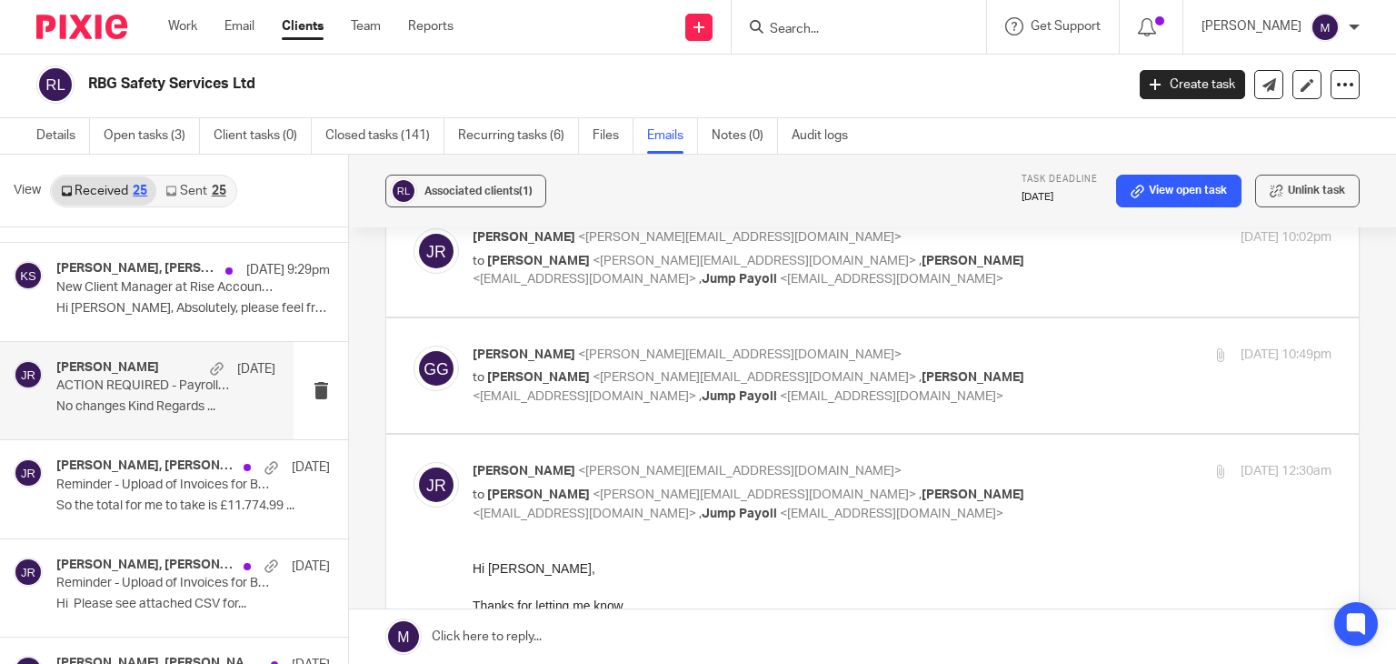
click at [576, 372] on span "Jayachandra Ravi" at bounding box center [538, 377] width 103 height 13
checkbox input "true"
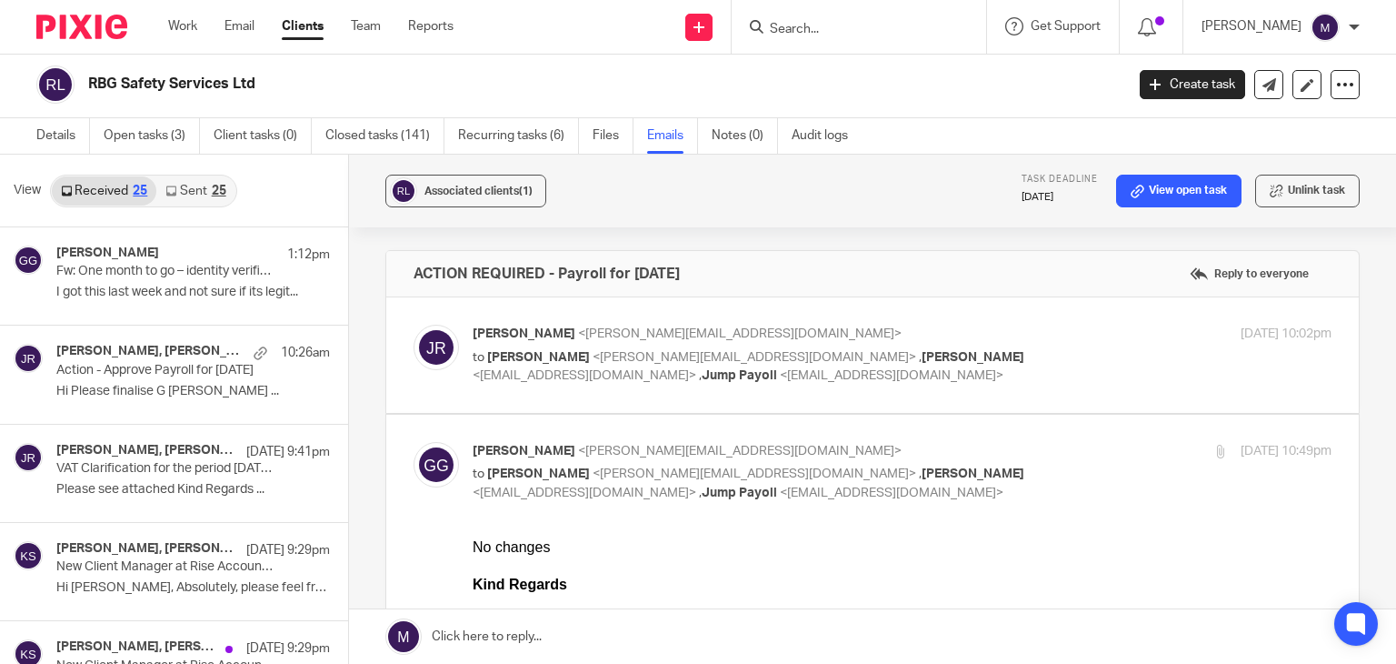
scroll to position [0, 0]
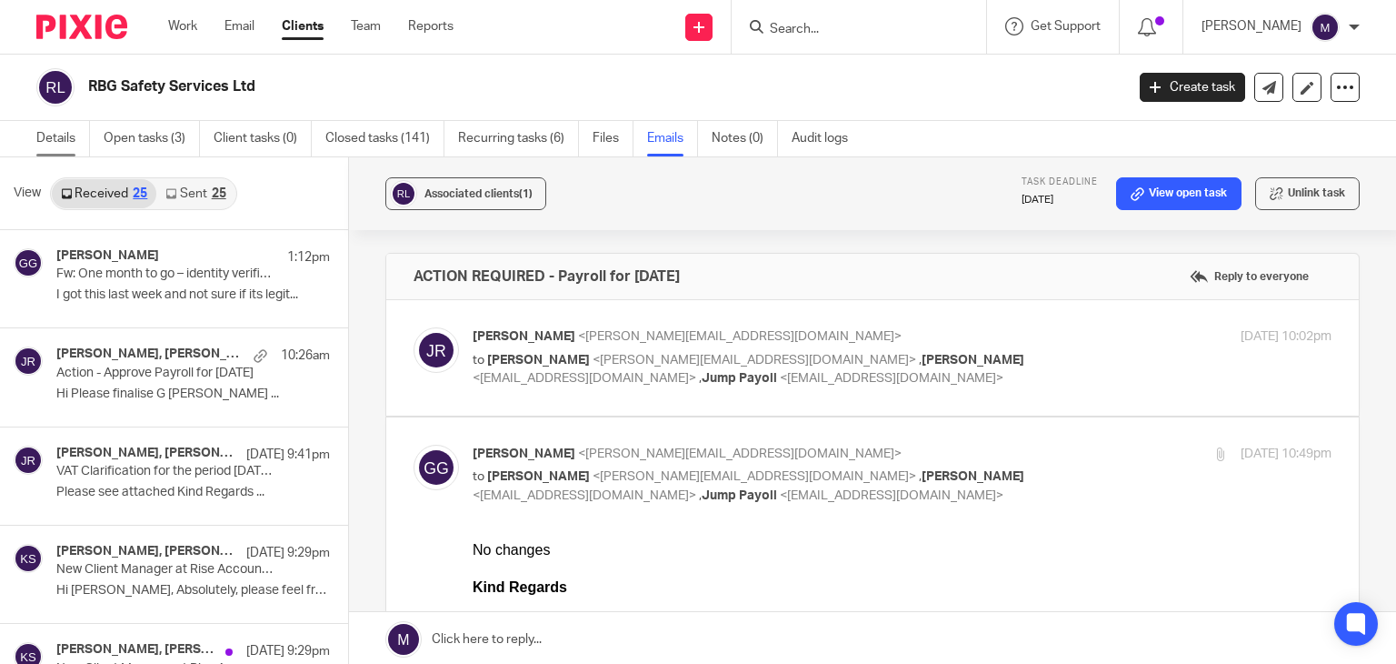
click at [43, 134] on link "Details" at bounding box center [63, 138] width 54 height 35
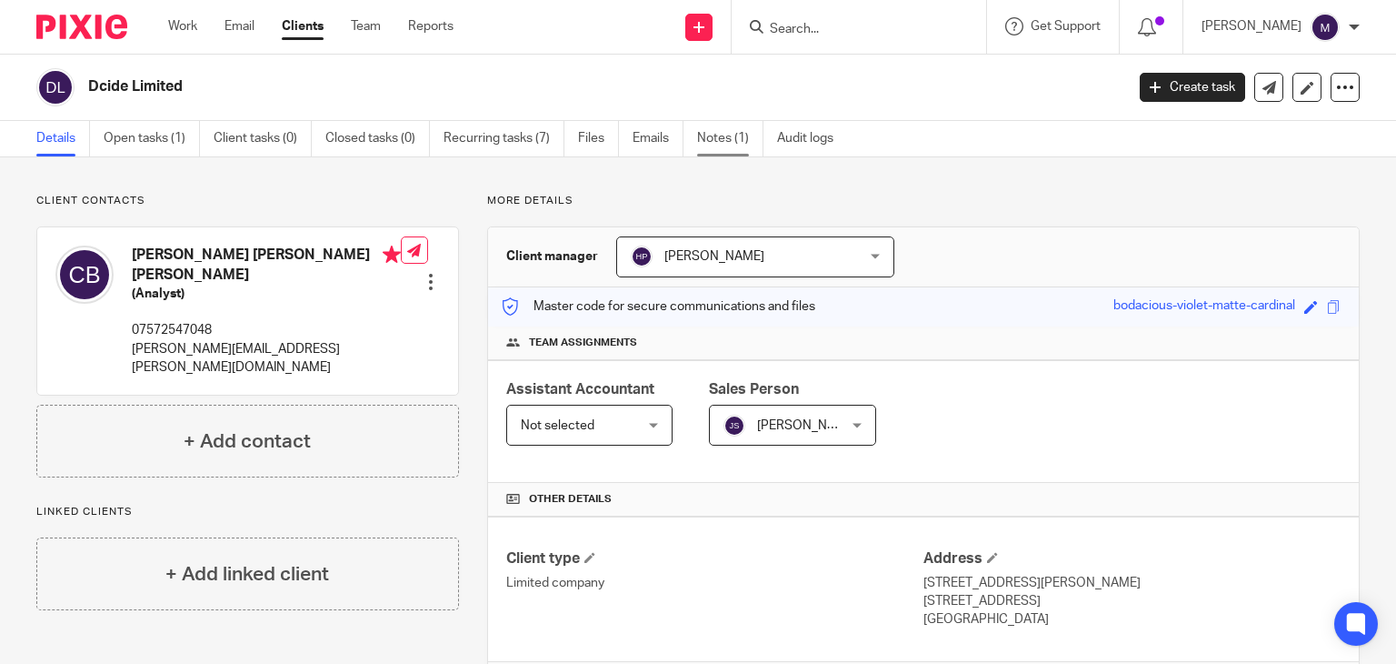
click at [715, 132] on link "Notes (1)" at bounding box center [730, 138] width 66 height 35
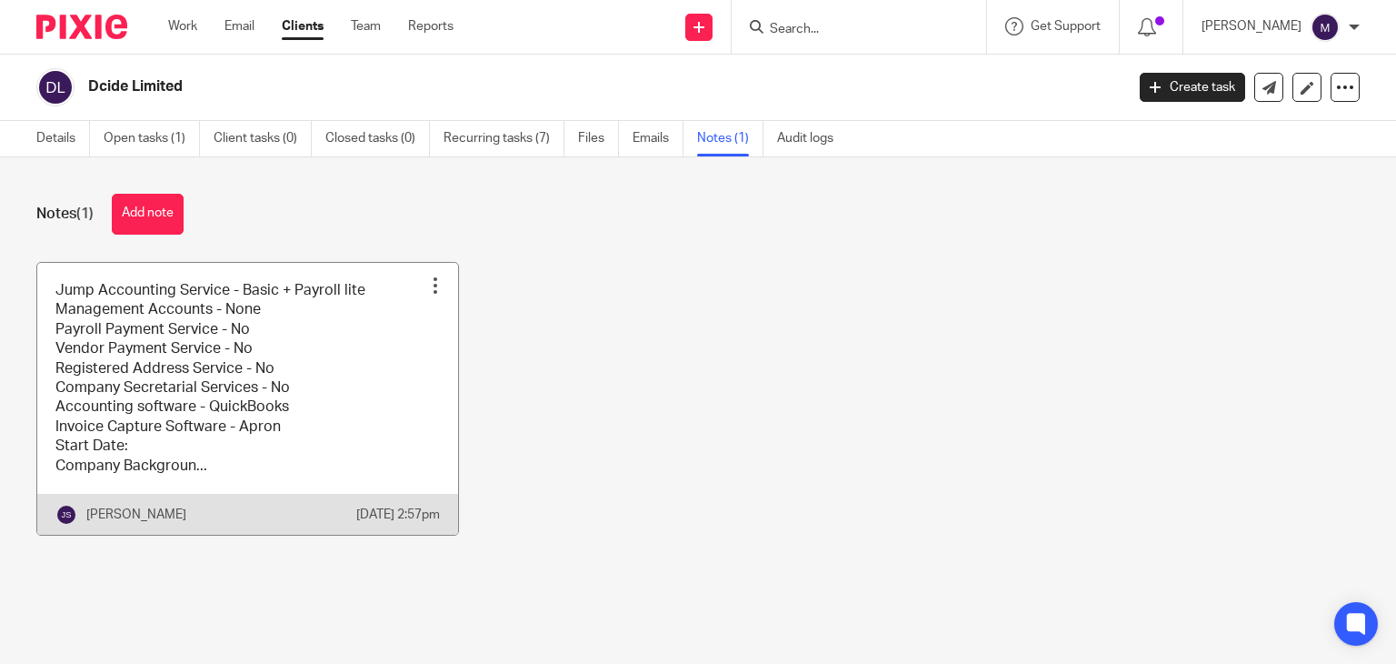
click at [266, 410] on link at bounding box center [247, 399] width 421 height 272
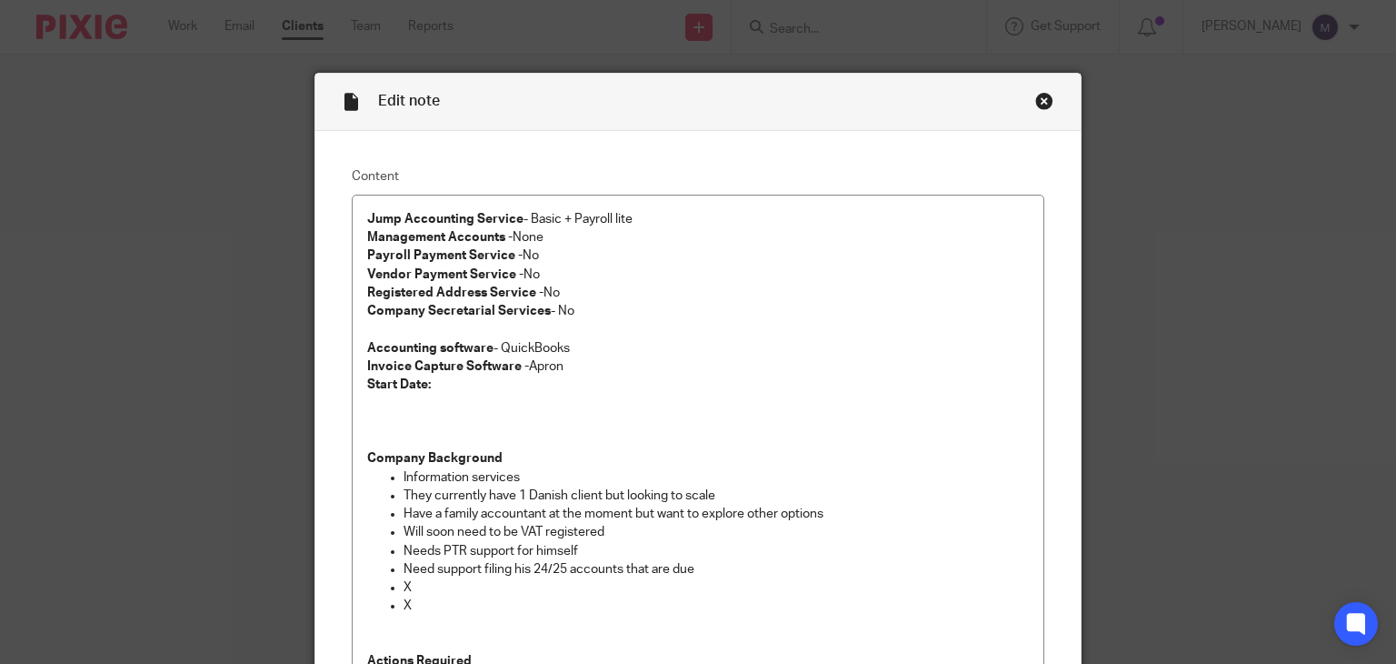
click at [1035, 106] on div "Close this dialog window" at bounding box center [1044, 101] width 18 height 18
